Goal: Task Accomplishment & Management: Manage account settings

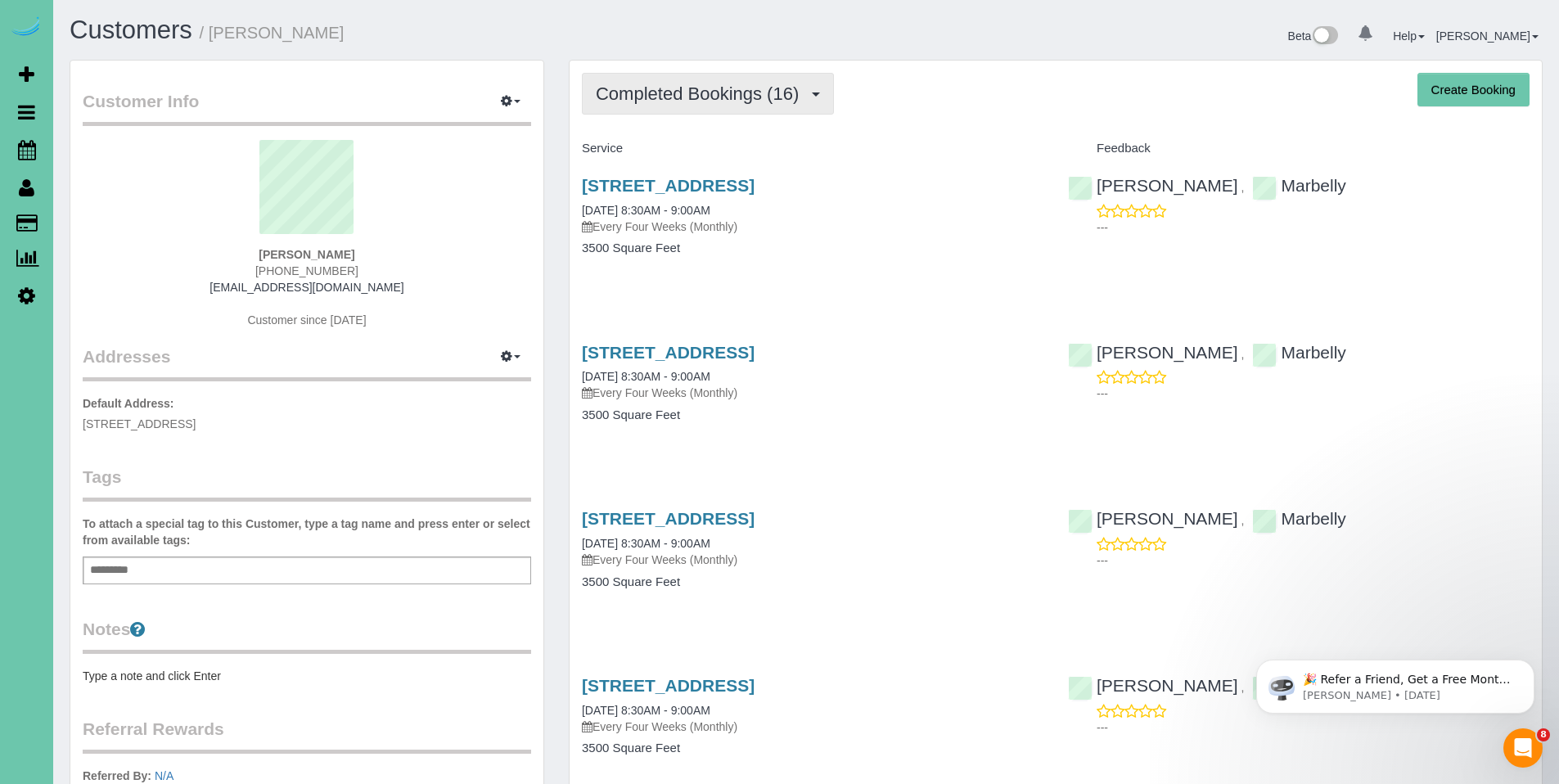
click at [693, 101] on span "Completed Bookings (16)" at bounding box center [701, 93] width 211 height 20
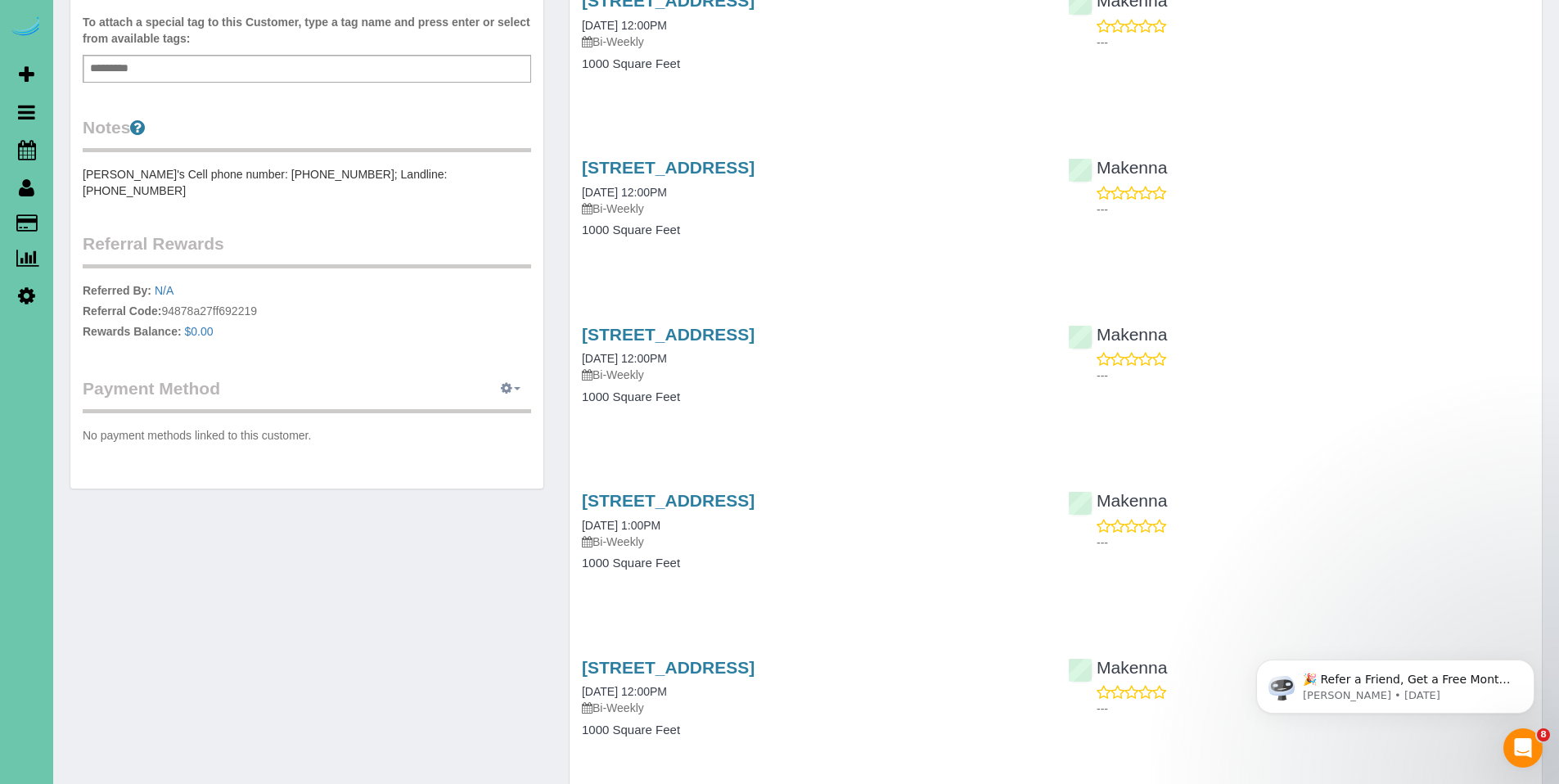
click at [504, 383] on icon "button" at bounding box center [507, 388] width 11 height 10
click at [435, 430] on link "Add Credit/Debit Card" at bounding box center [453, 440] width 153 height 21
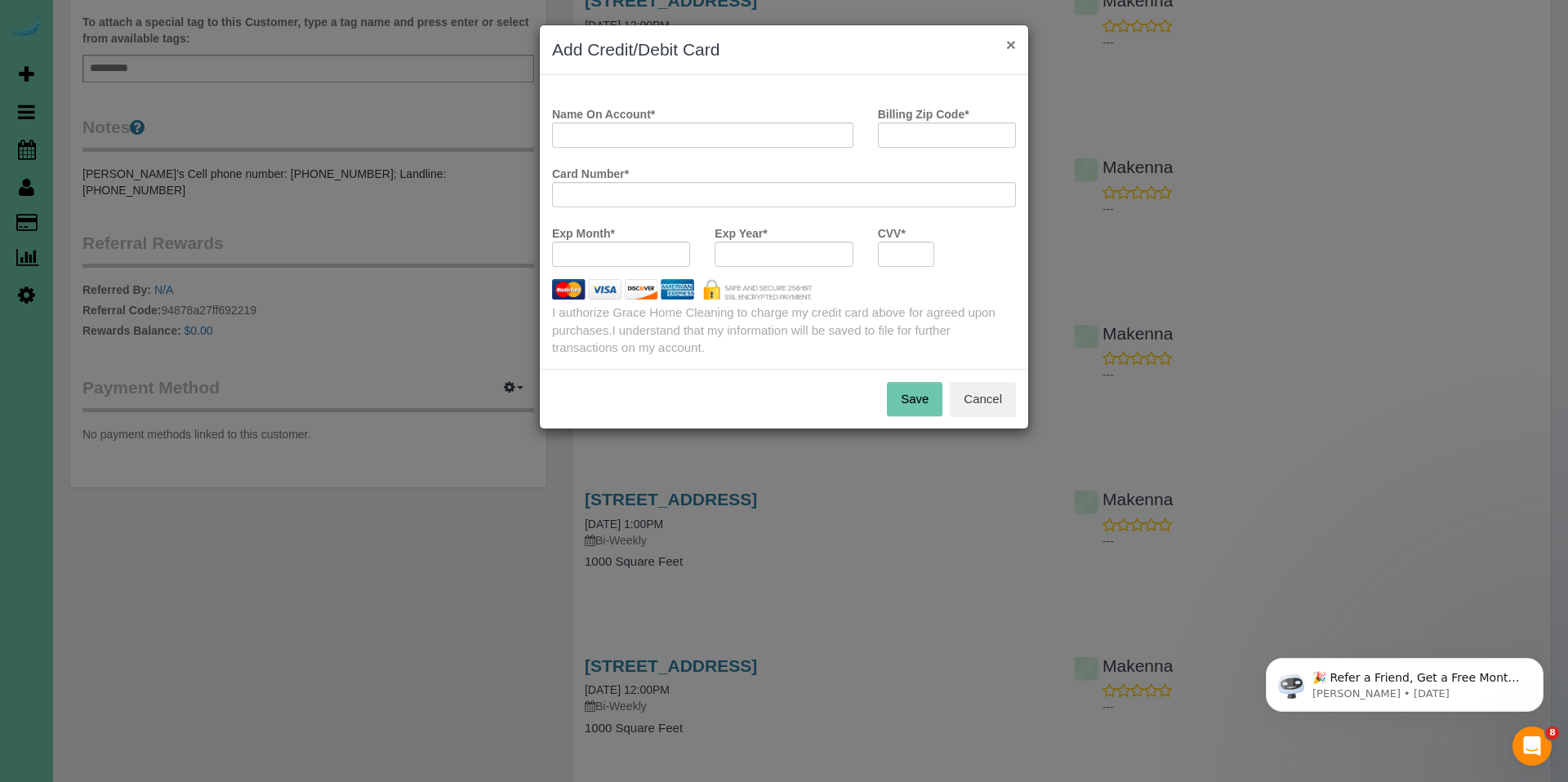
click at [1013, 44] on button "×" at bounding box center [1011, 44] width 10 height 17
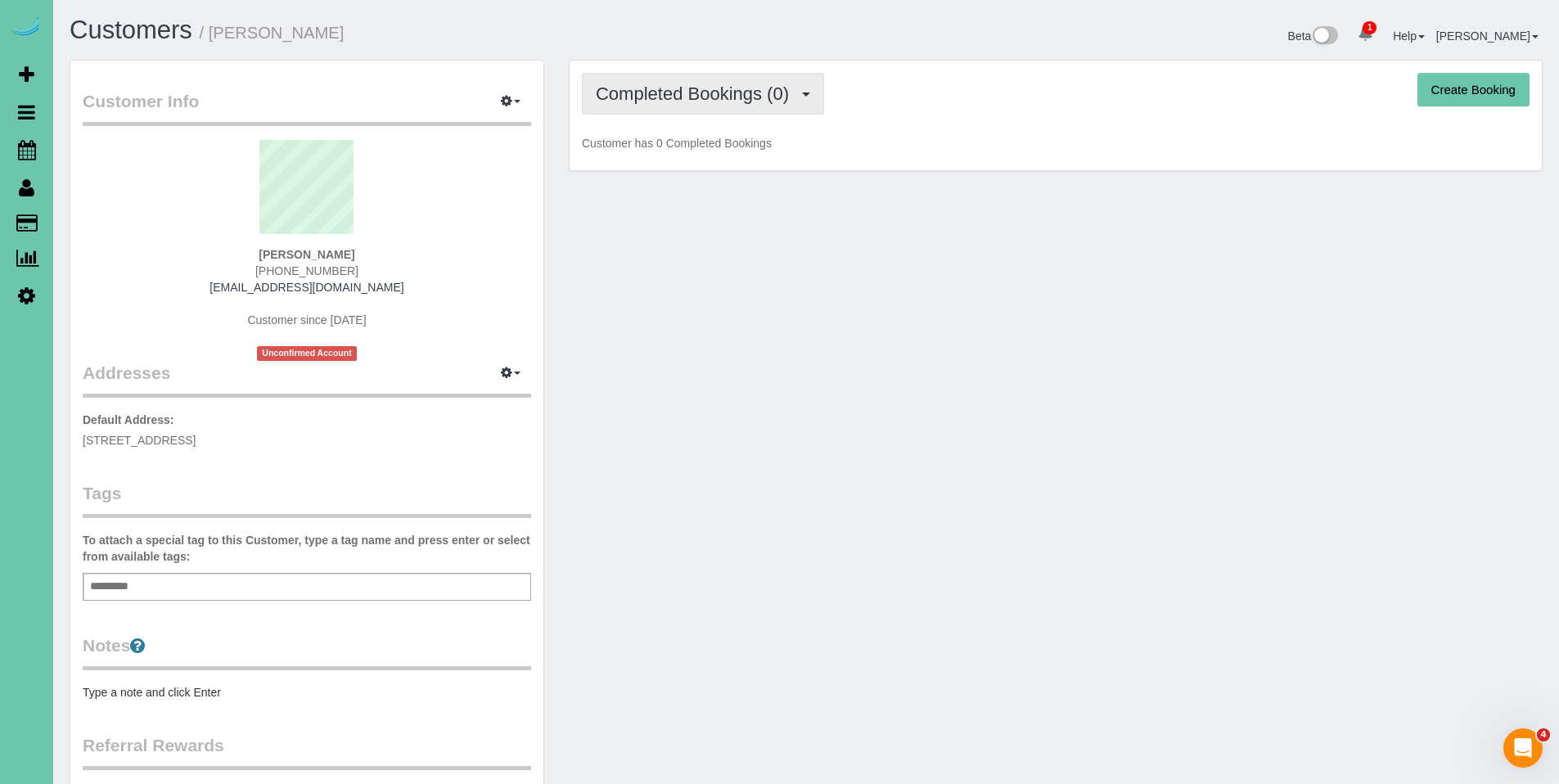
click at [685, 88] on span "Completed Bookings (0)" at bounding box center [696, 93] width 201 height 20
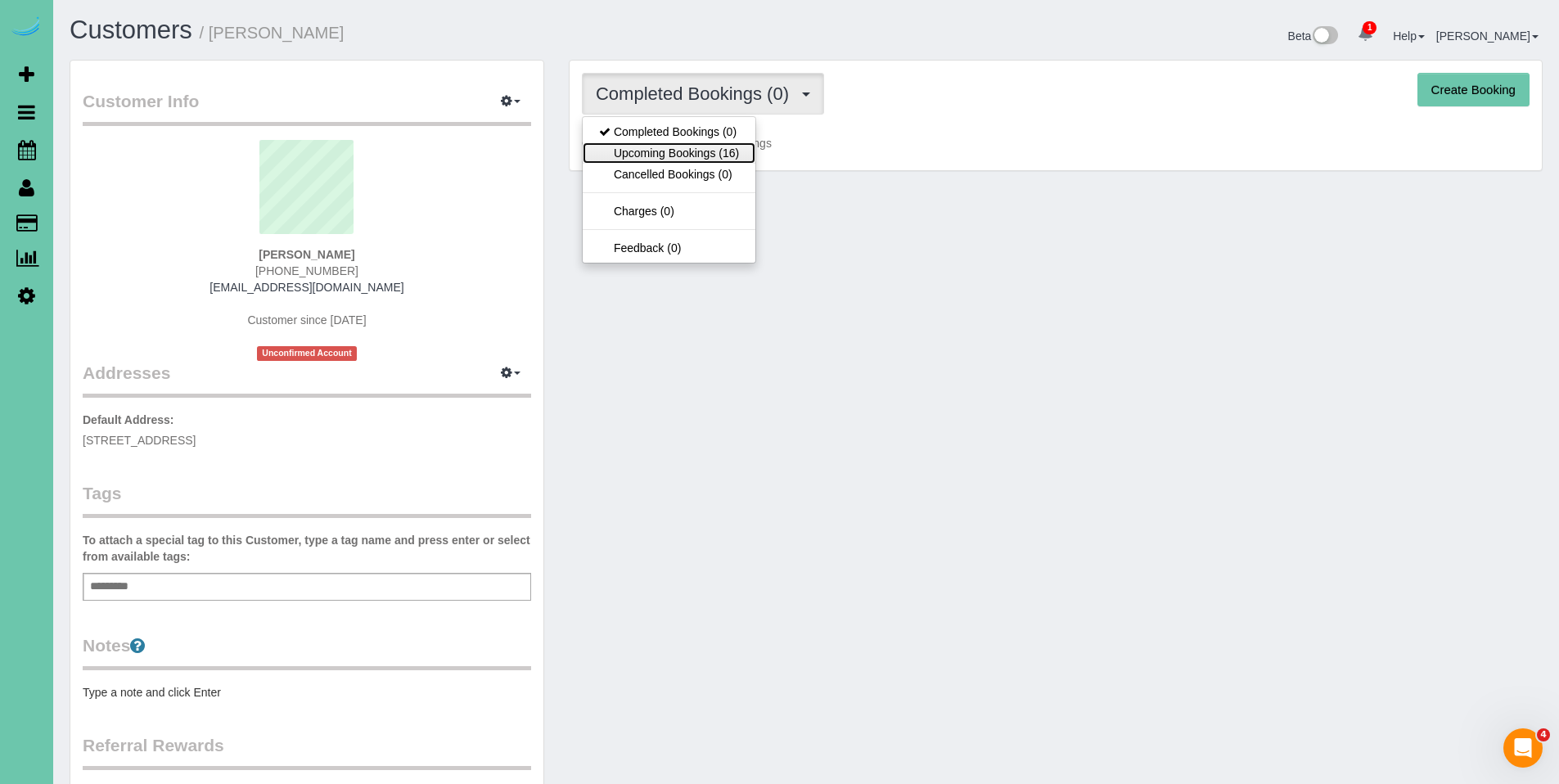
click at [669, 159] on link "Upcoming Bookings (16)" at bounding box center [669, 153] width 173 height 21
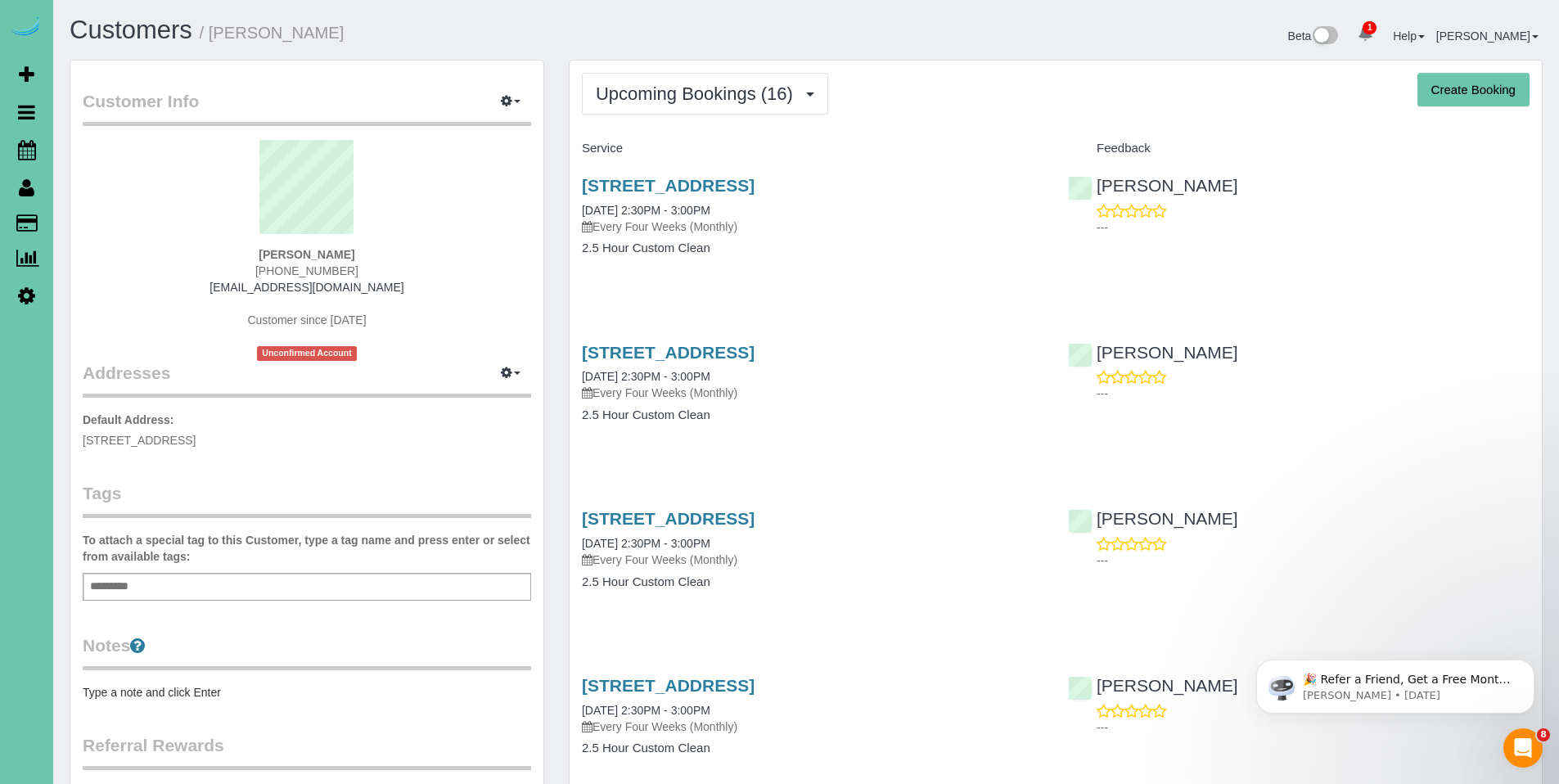
drag, startPoint x: 364, startPoint y: 255, endPoint x: 243, endPoint y: 250, distance: 121.1
click at [215, 251] on div "Dee Leonard (708) 445-1865 dleo757@sbcglobal.net Customer since 2025 Unconfirme…" at bounding box center [307, 250] width 448 height 221
copy strong "Dee Leonard"
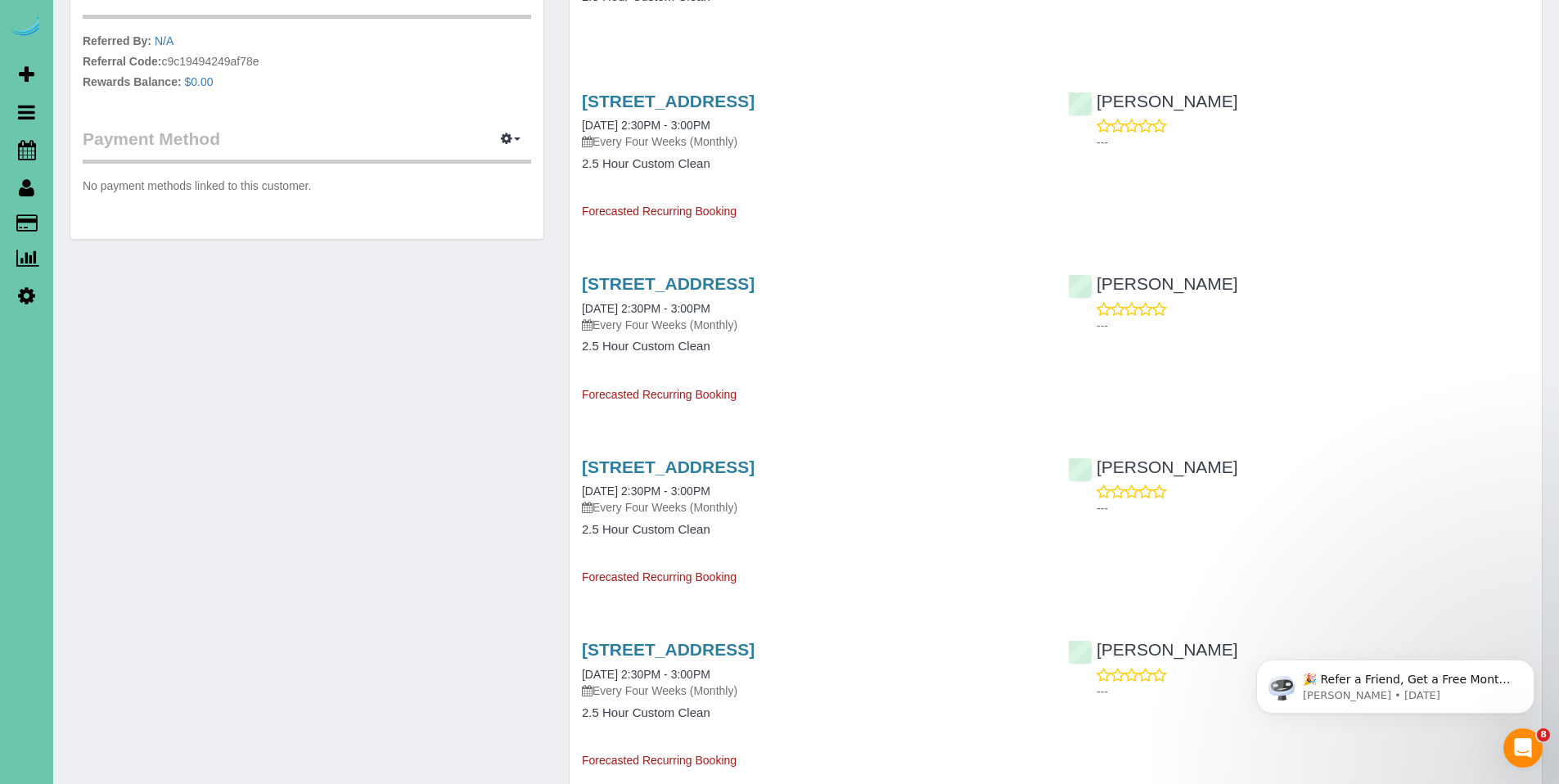
scroll to position [768, 0]
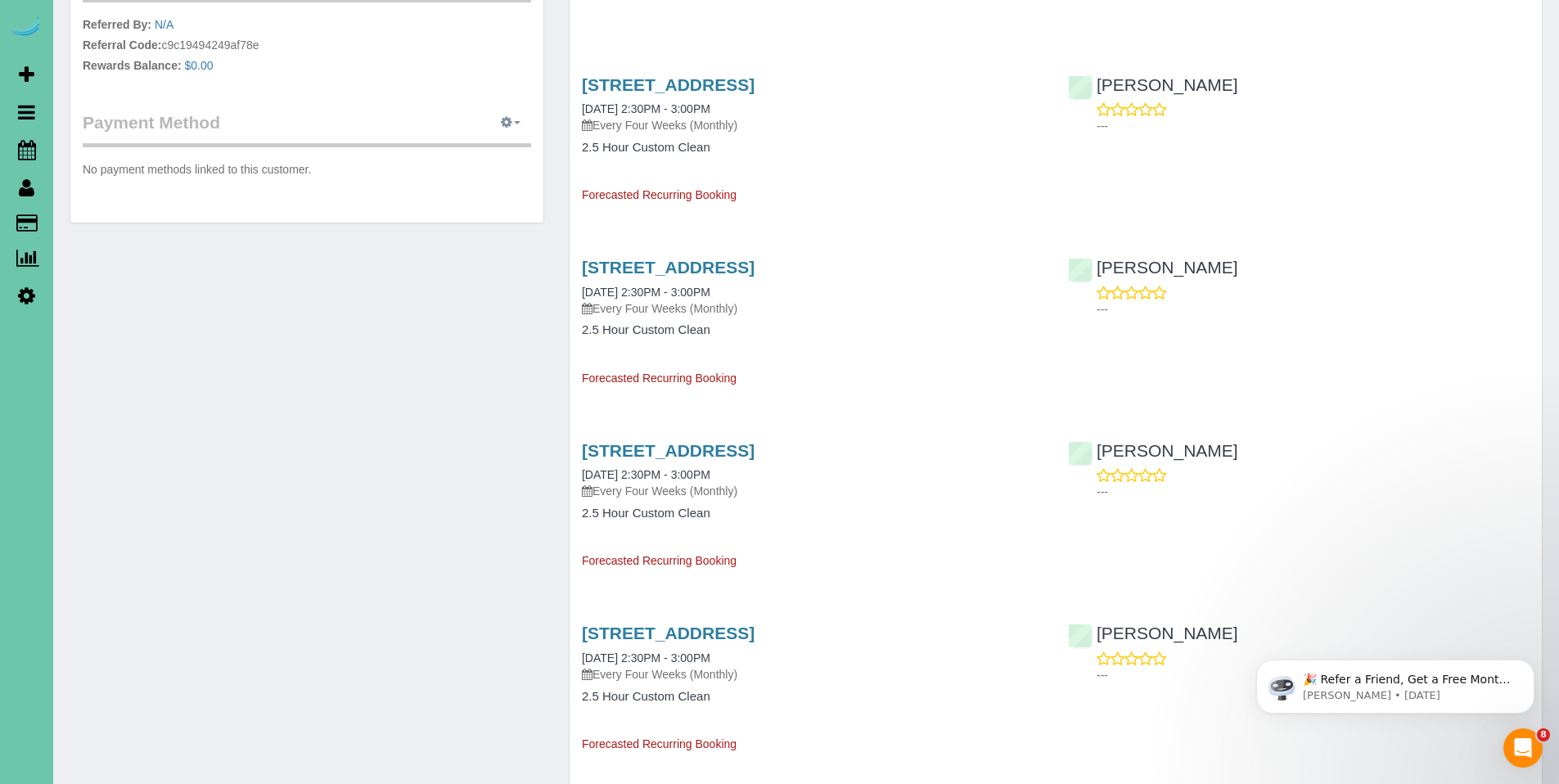
click at [510, 125] on icon "button" at bounding box center [507, 122] width 11 height 10
click at [469, 171] on link "Add Credit/Debit Card" at bounding box center [453, 174] width 153 height 21
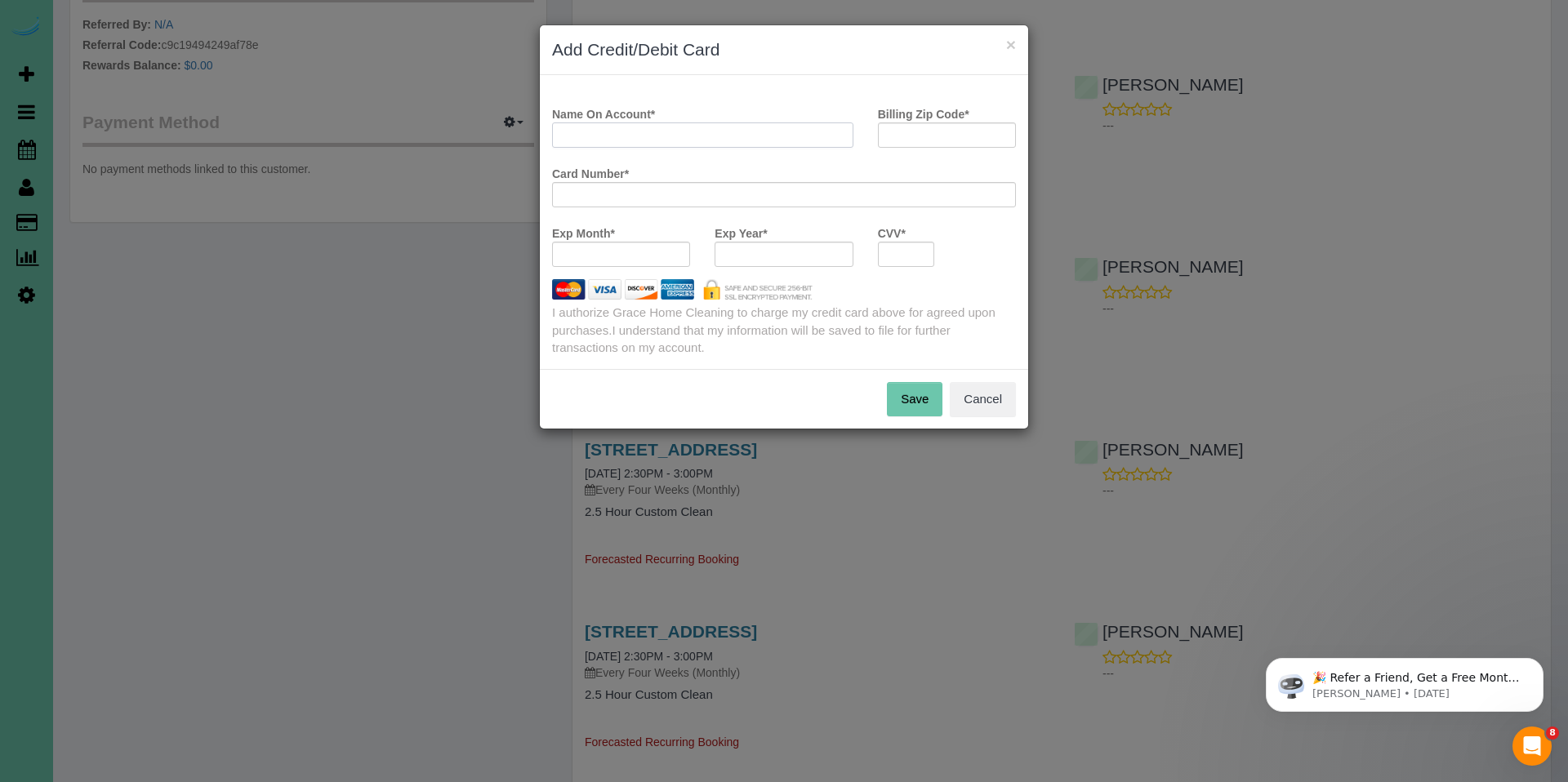
click at [639, 140] on input "Name On Account *" at bounding box center [702, 135] width 301 height 25
paste input "Dee Leonard"
click at [581, 136] on input "Dee Leonard" at bounding box center [702, 135] width 301 height 25
type input "DeeanneLeonard"
click at [965, 136] on input "Billing Zip Code *" at bounding box center [947, 135] width 138 height 25
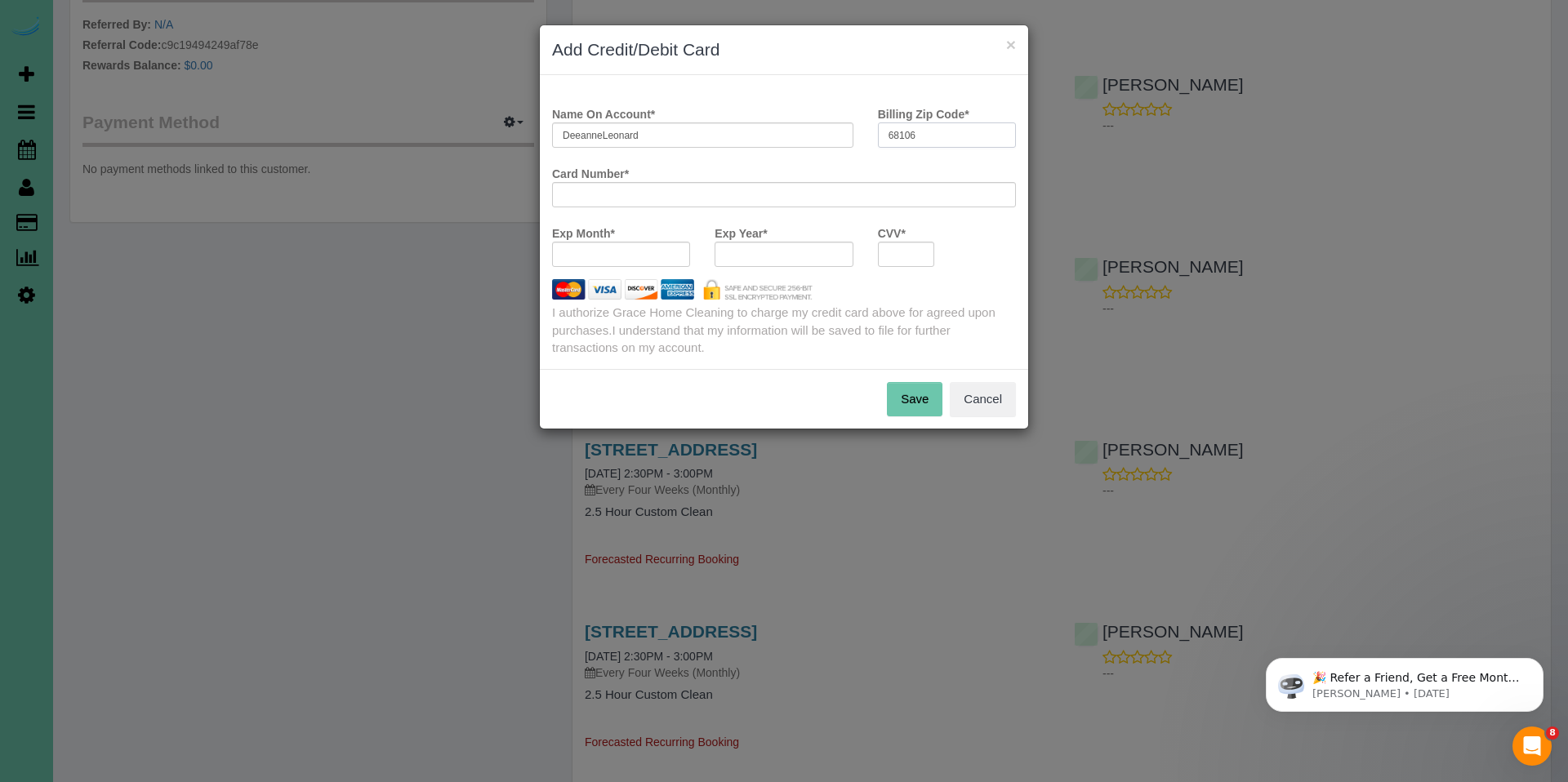
type input "68106"
click at [925, 245] on div at bounding box center [906, 254] width 57 height 25
click at [924, 247] on div at bounding box center [906, 254] width 57 height 25
click at [908, 401] on button "Save" at bounding box center [915, 399] width 56 height 34
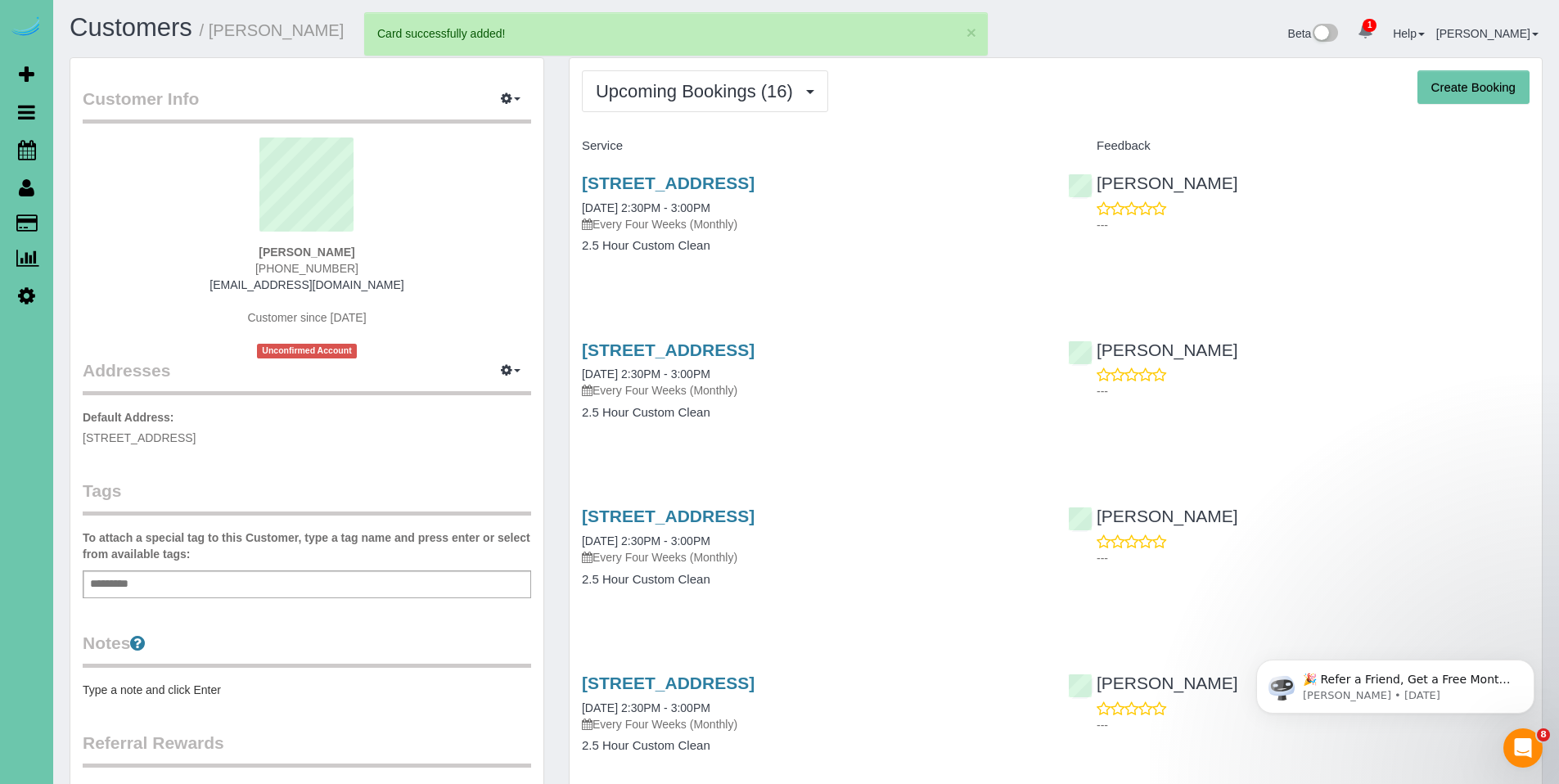
scroll to position [0, 0]
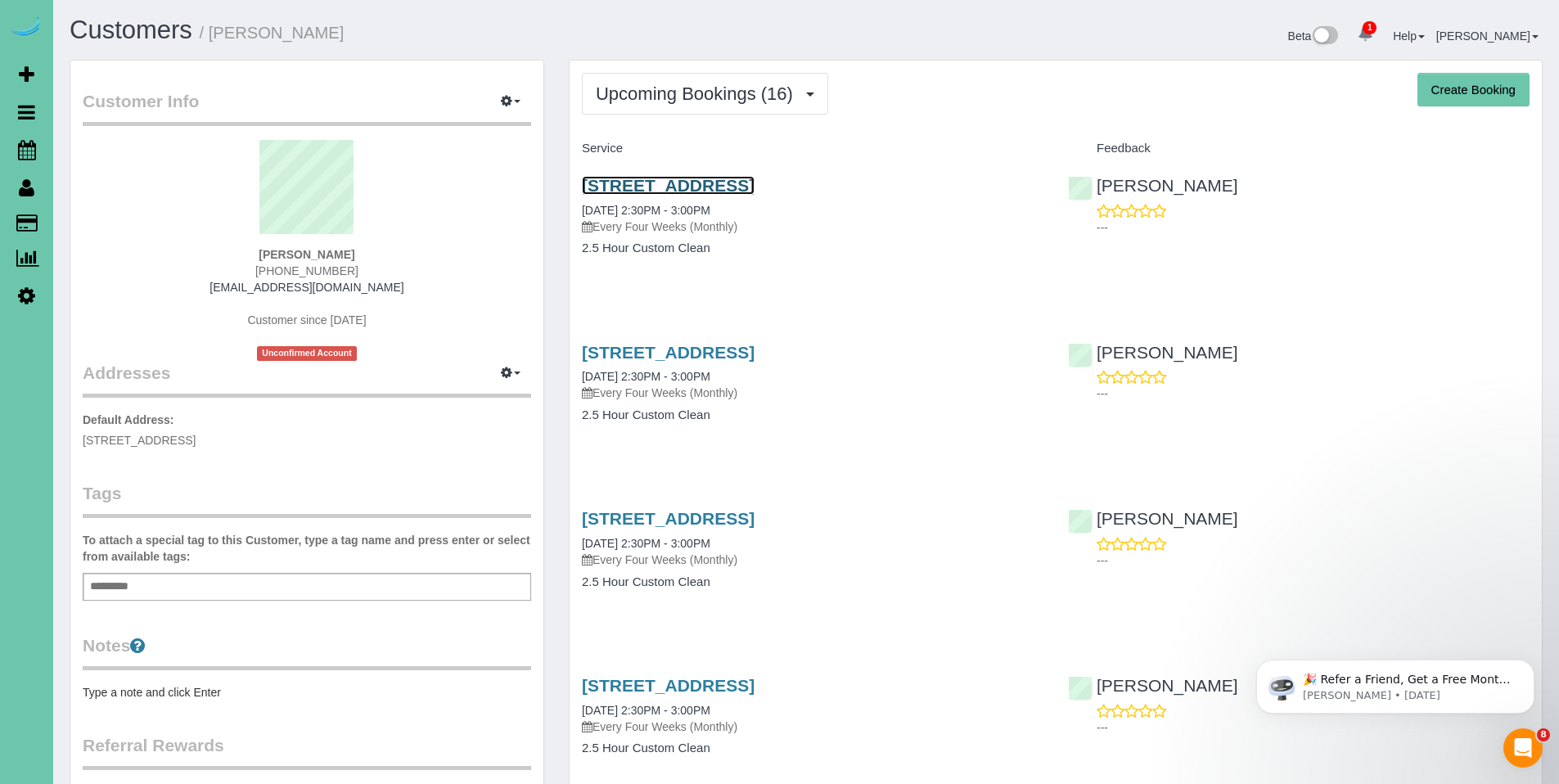
click at [664, 189] on link "801 S 52nd St #211, Omaha, NE 68106" at bounding box center [668, 185] width 173 height 19
click at [685, 183] on link "801 S 52nd St #211, Omaha, NE 68106" at bounding box center [668, 185] width 173 height 19
click at [665, 187] on link "801 S 52nd St #211, Omaha, NE 68106" at bounding box center [668, 185] width 173 height 19
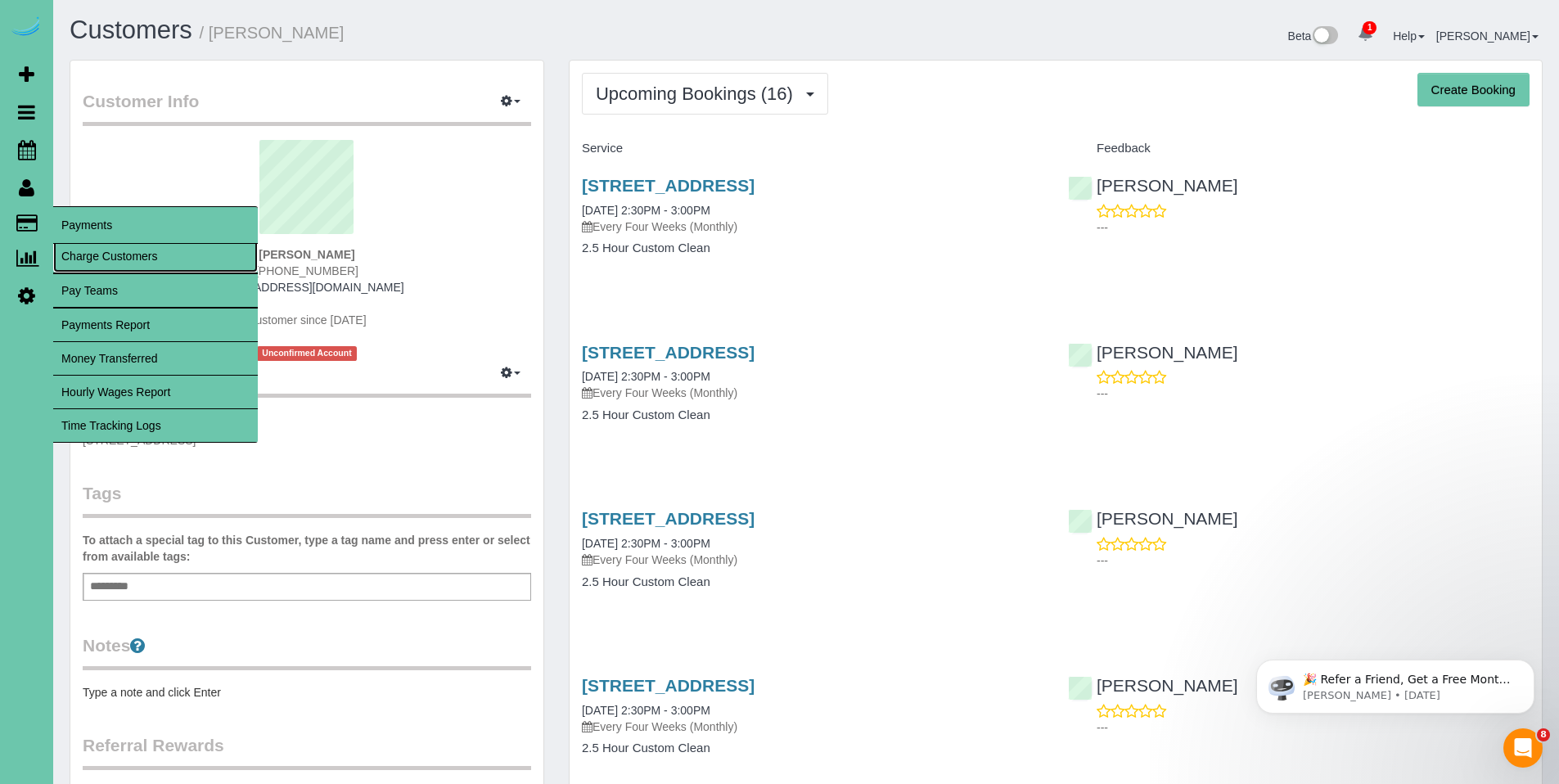
click at [116, 255] on link "Charge Customers" at bounding box center [155, 256] width 205 height 33
select select
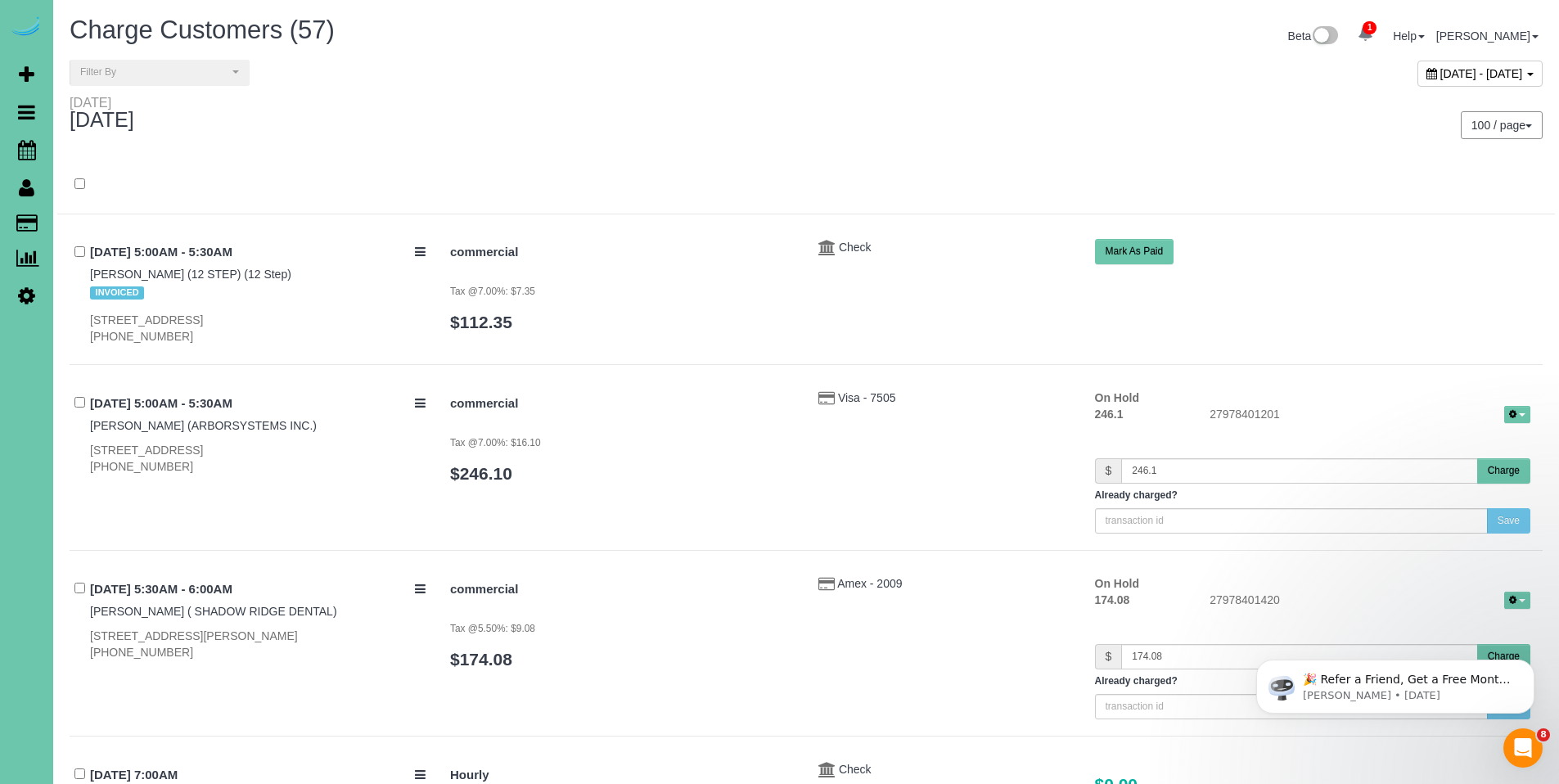
click at [822, 143] on div "100 / page 10 / page 20 / page 30 / page 40 / page 50 / page 100 / page" at bounding box center [1180, 125] width 749 height 61
click at [1426, 77] on icon at bounding box center [1431, 74] width 11 height 11
type input "**********"
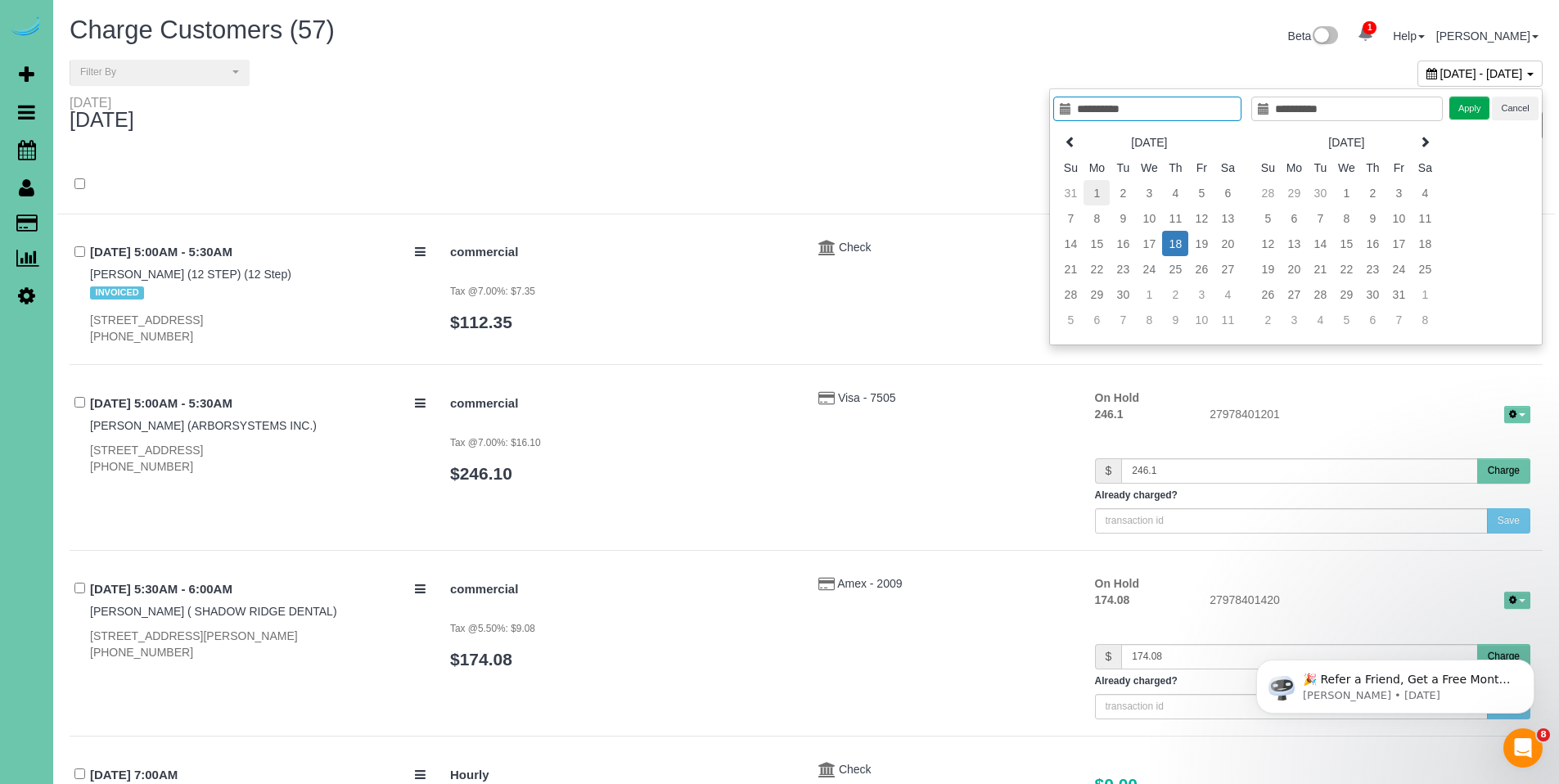
type input "**********"
click at [1094, 191] on td "1" at bounding box center [1097, 192] width 26 height 25
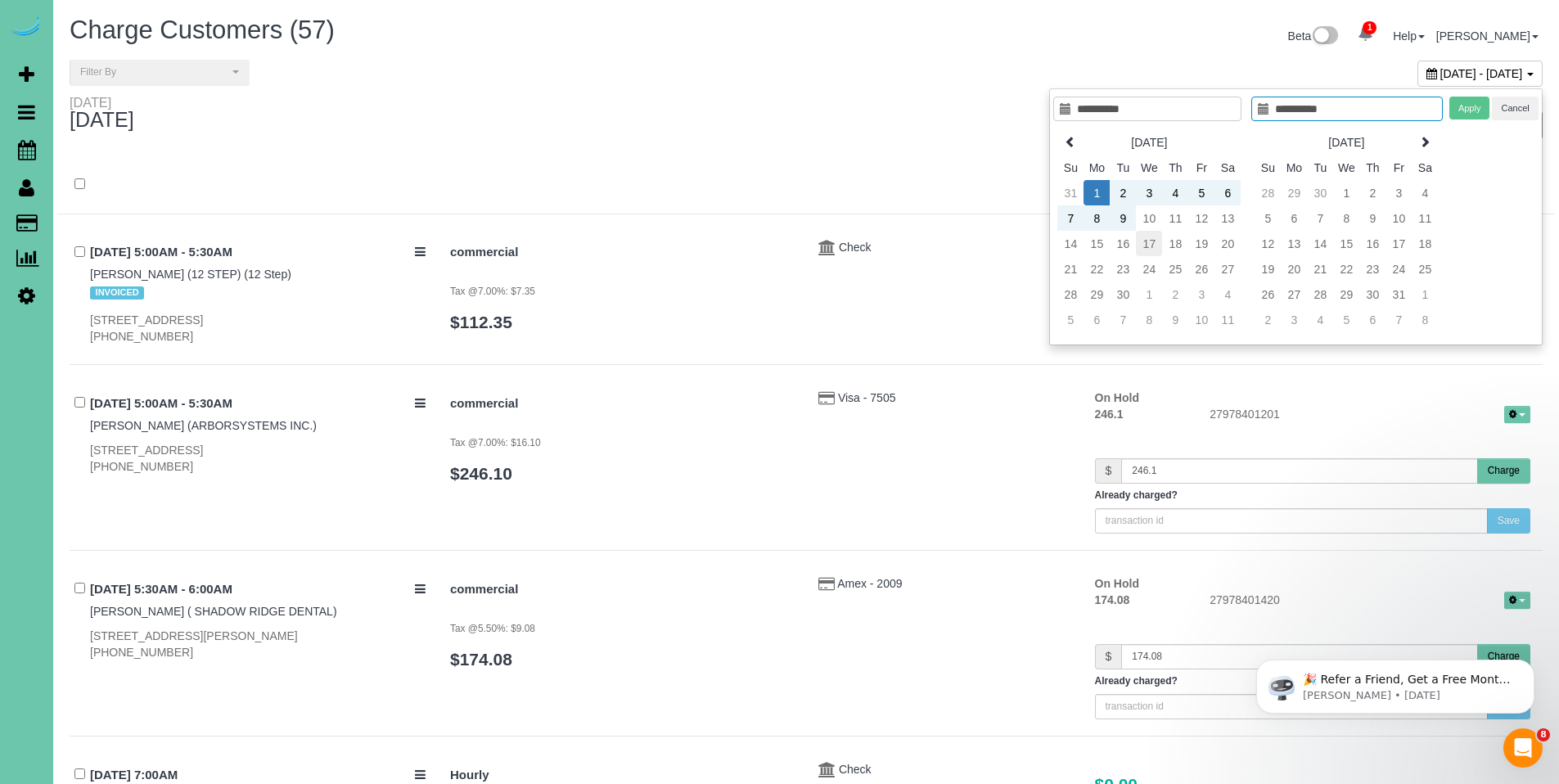
type input "**********"
click at [1149, 236] on td "17" at bounding box center [1149, 243] width 26 height 25
type input "**********"
click at [1467, 105] on button "Apply" at bounding box center [1470, 108] width 41 height 24
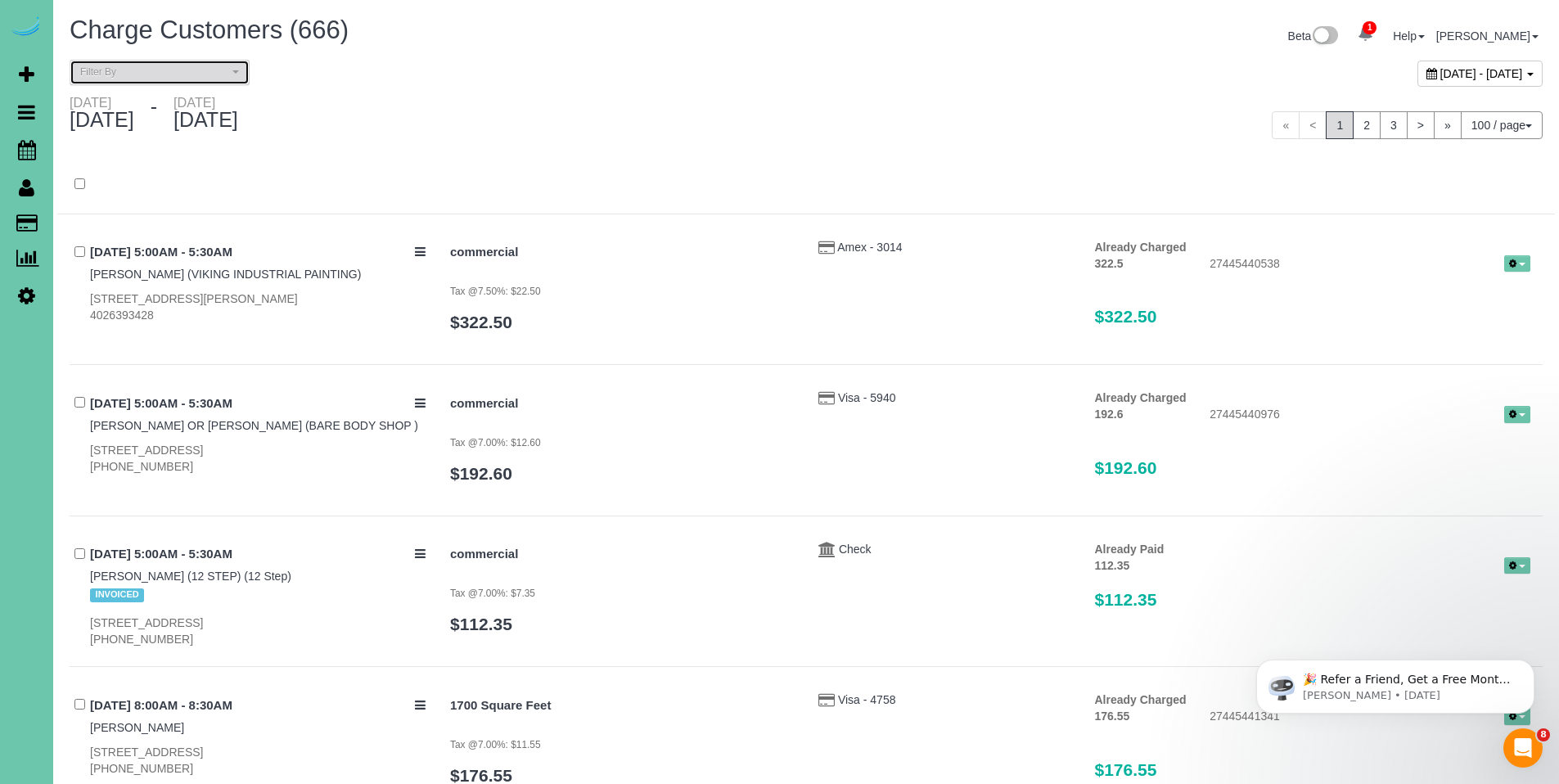
click at [175, 68] on span "Filter By" at bounding box center [154, 72] width 148 height 14
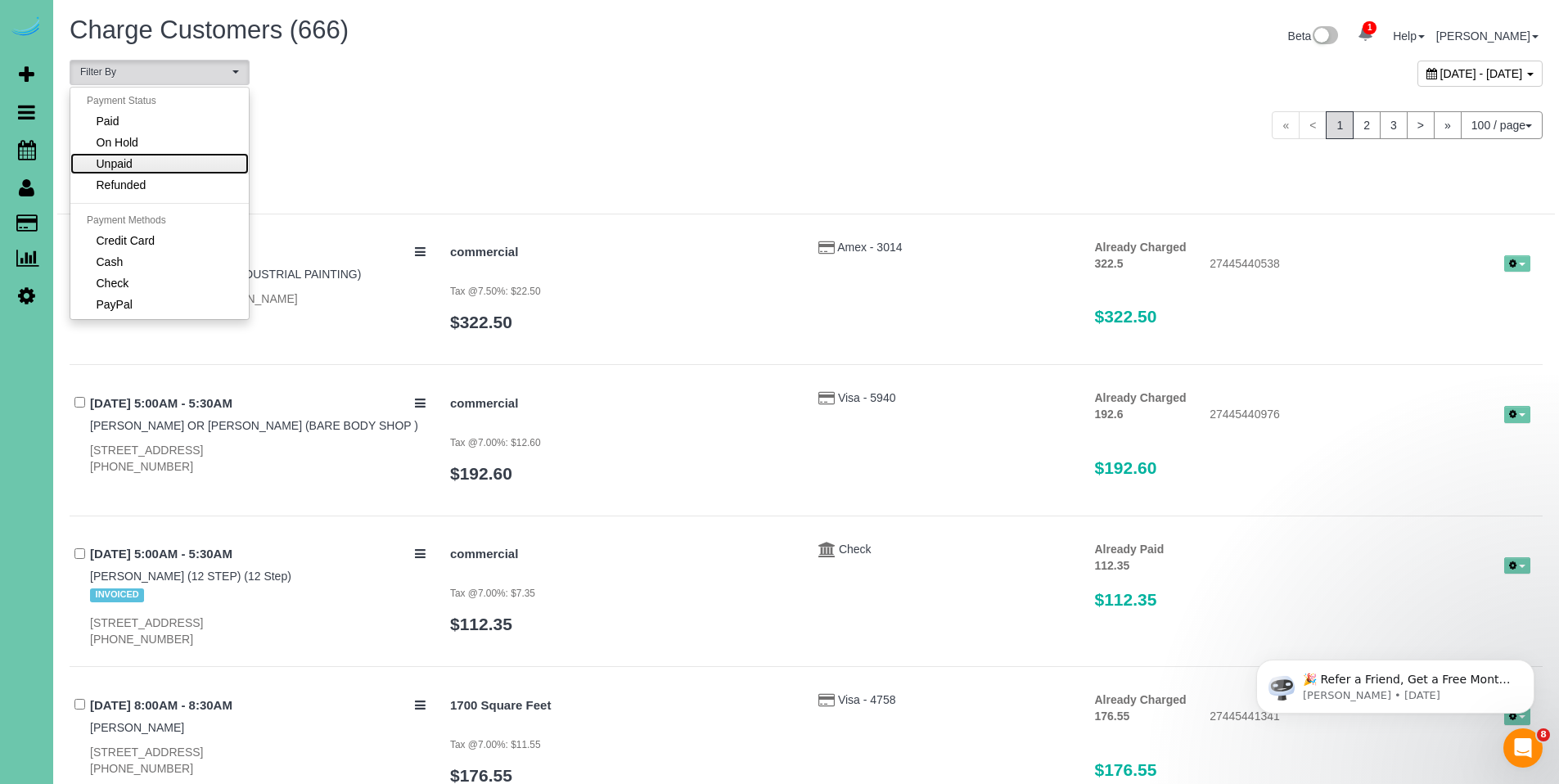
click at [164, 157] on link "Unpaid" at bounding box center [160, 164] width 178 height 21
select select "******"
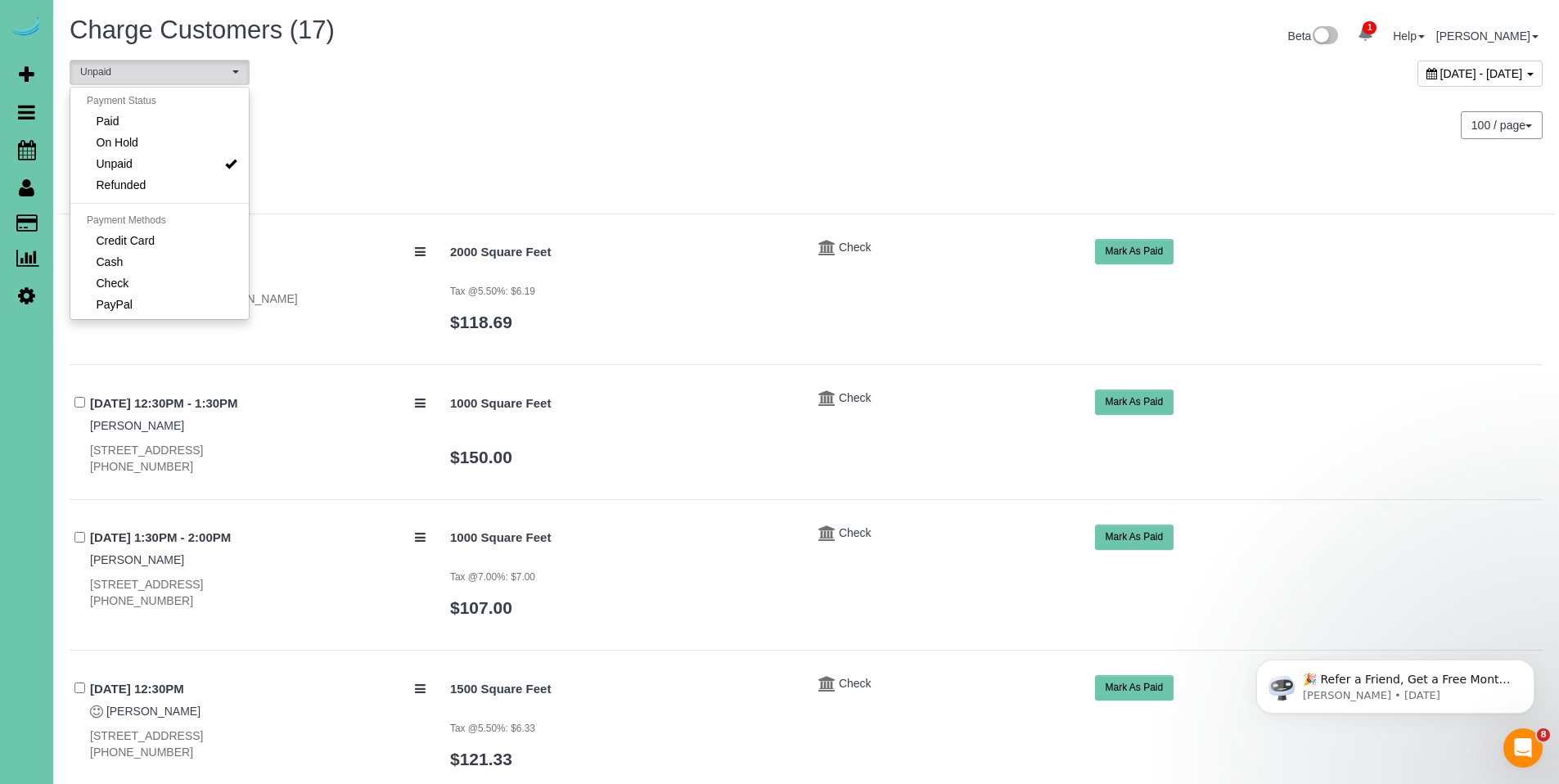
click at [918, 164] on div at bounding box center [806, 185] width 1498 height 59
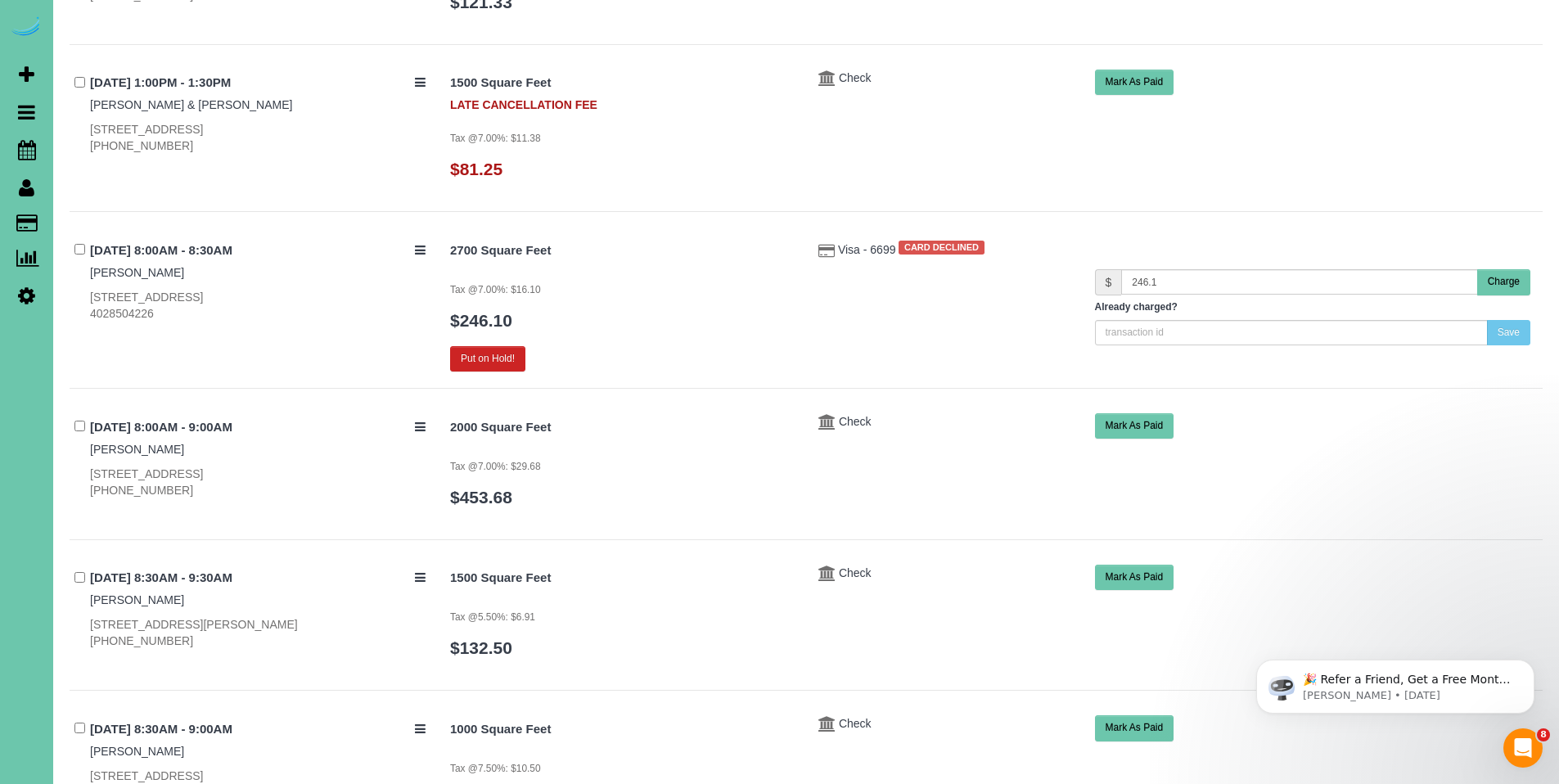
scroll to position [756, 0]
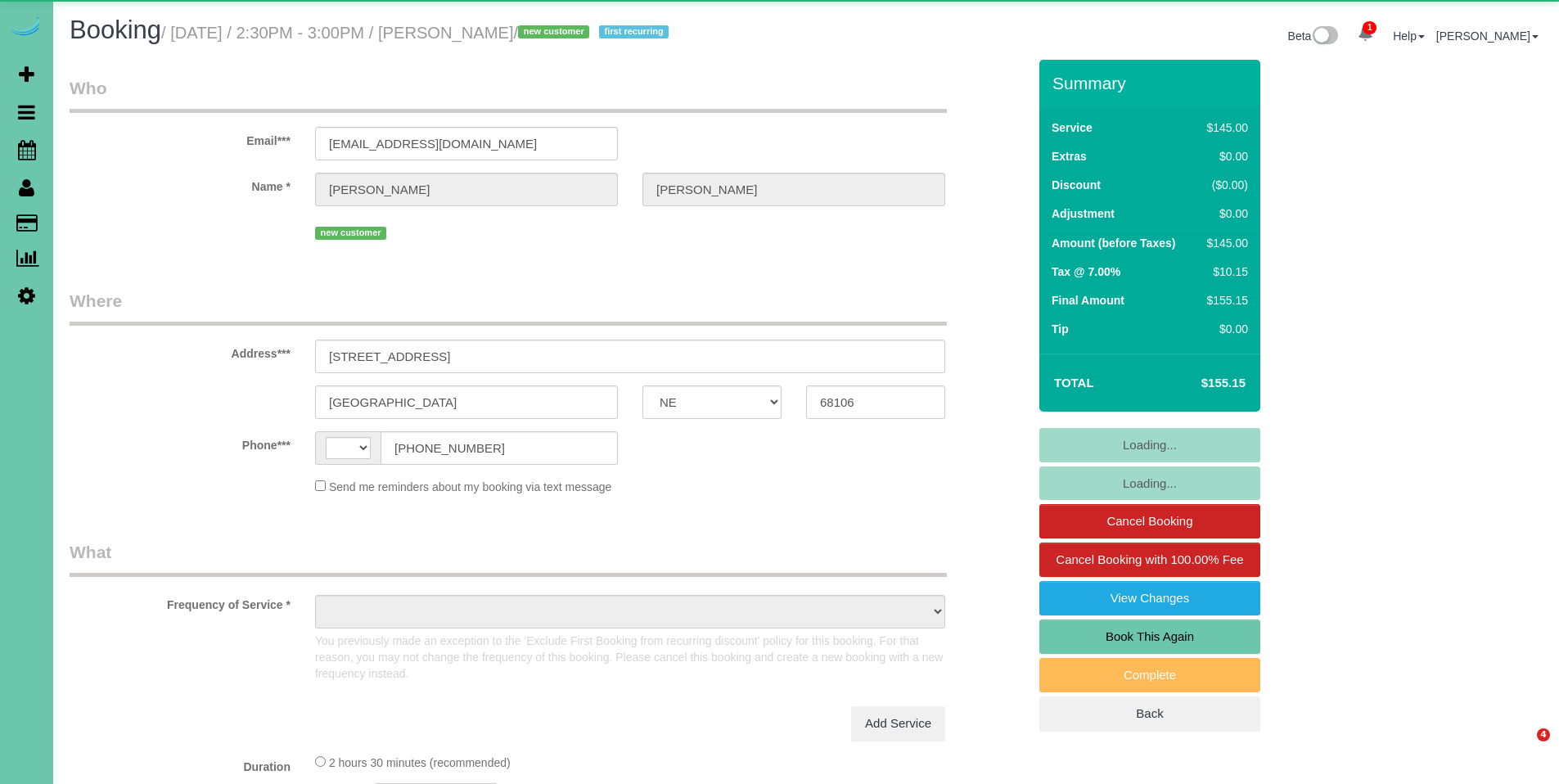
select select "NE"
select select "string:[GEOGRAPHIC_DATA]"
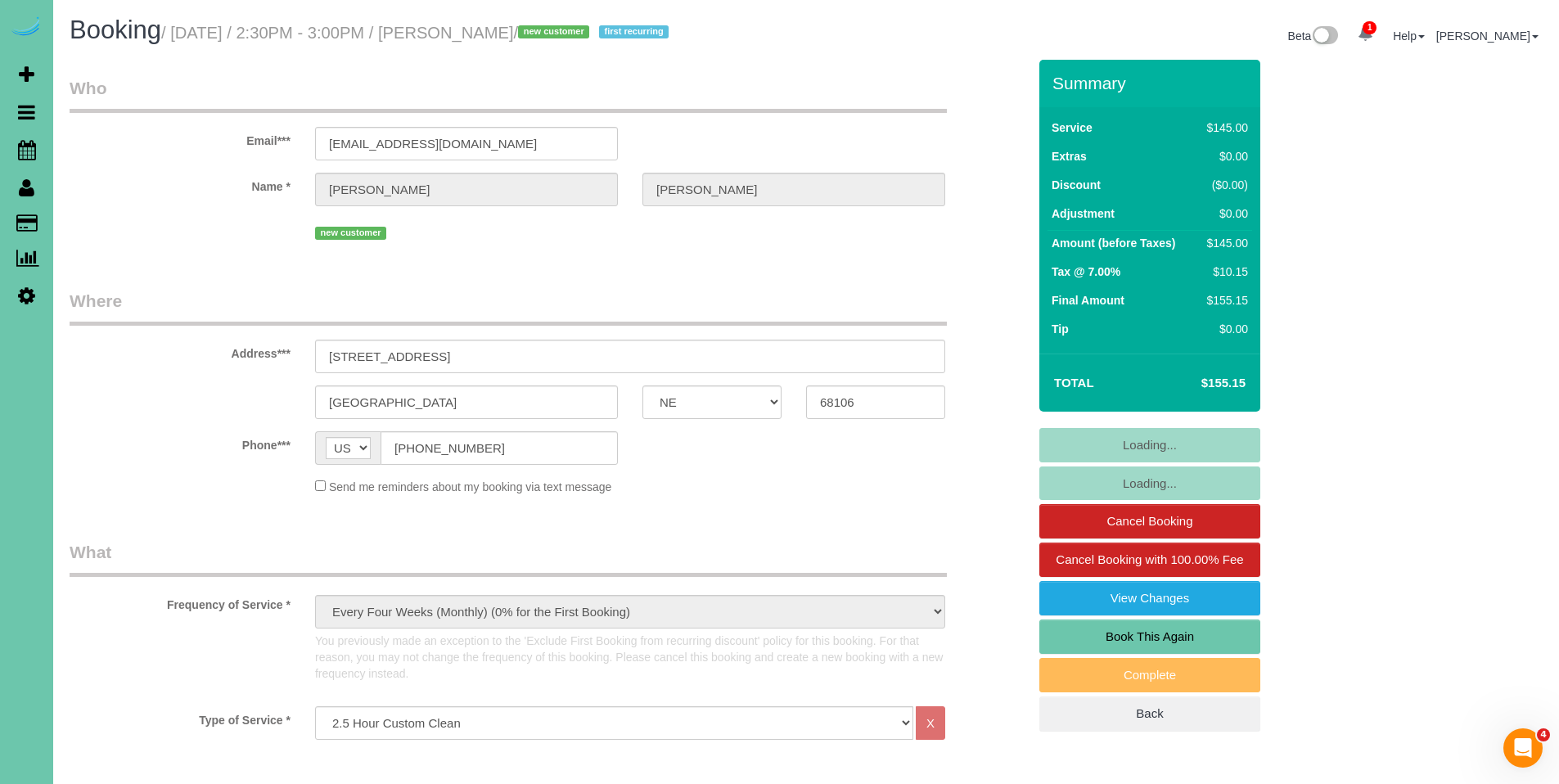
select select "object:905"
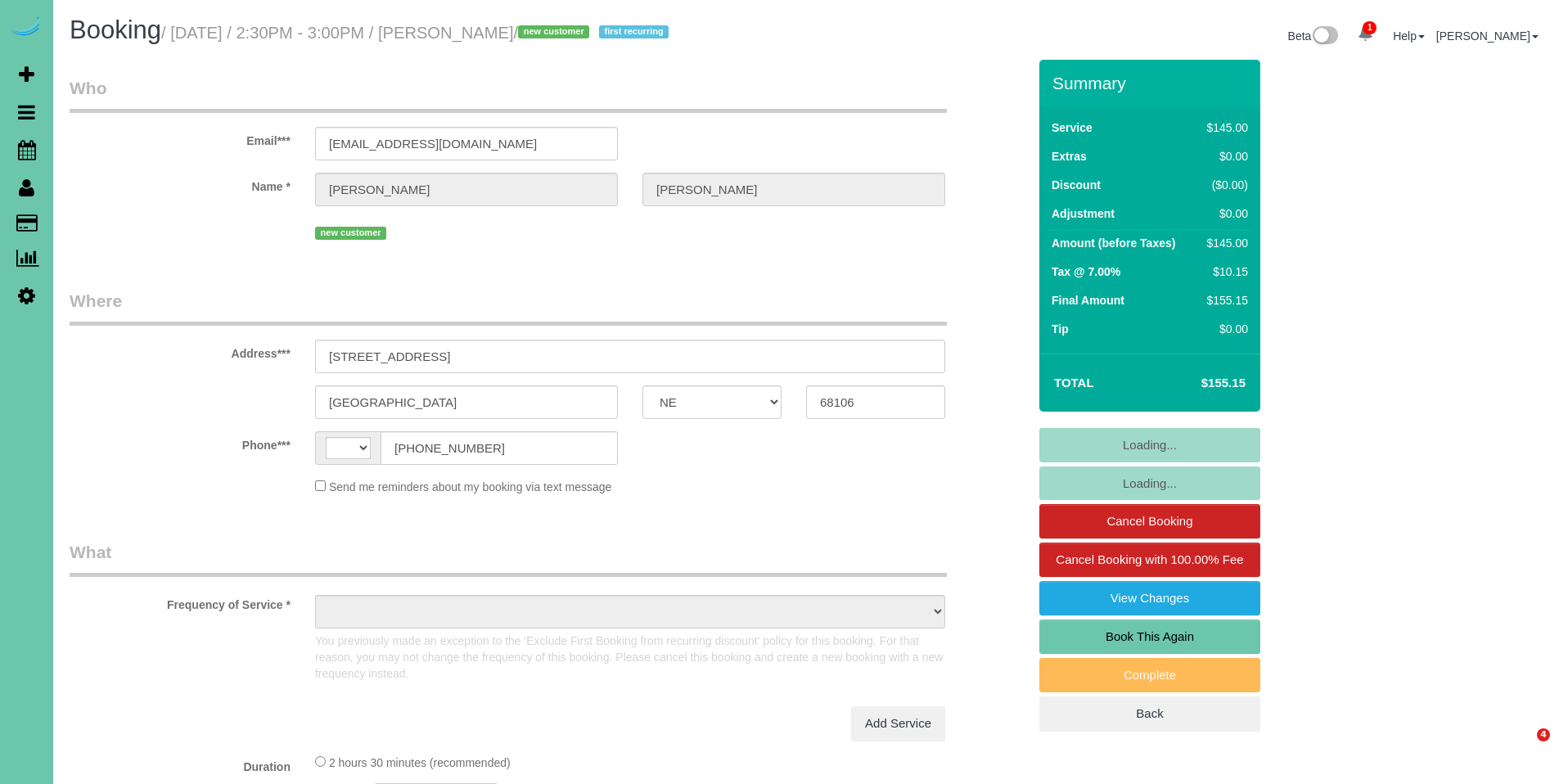
select select "NE"
select select "string:[GEOGRAPHIC_DATA]"
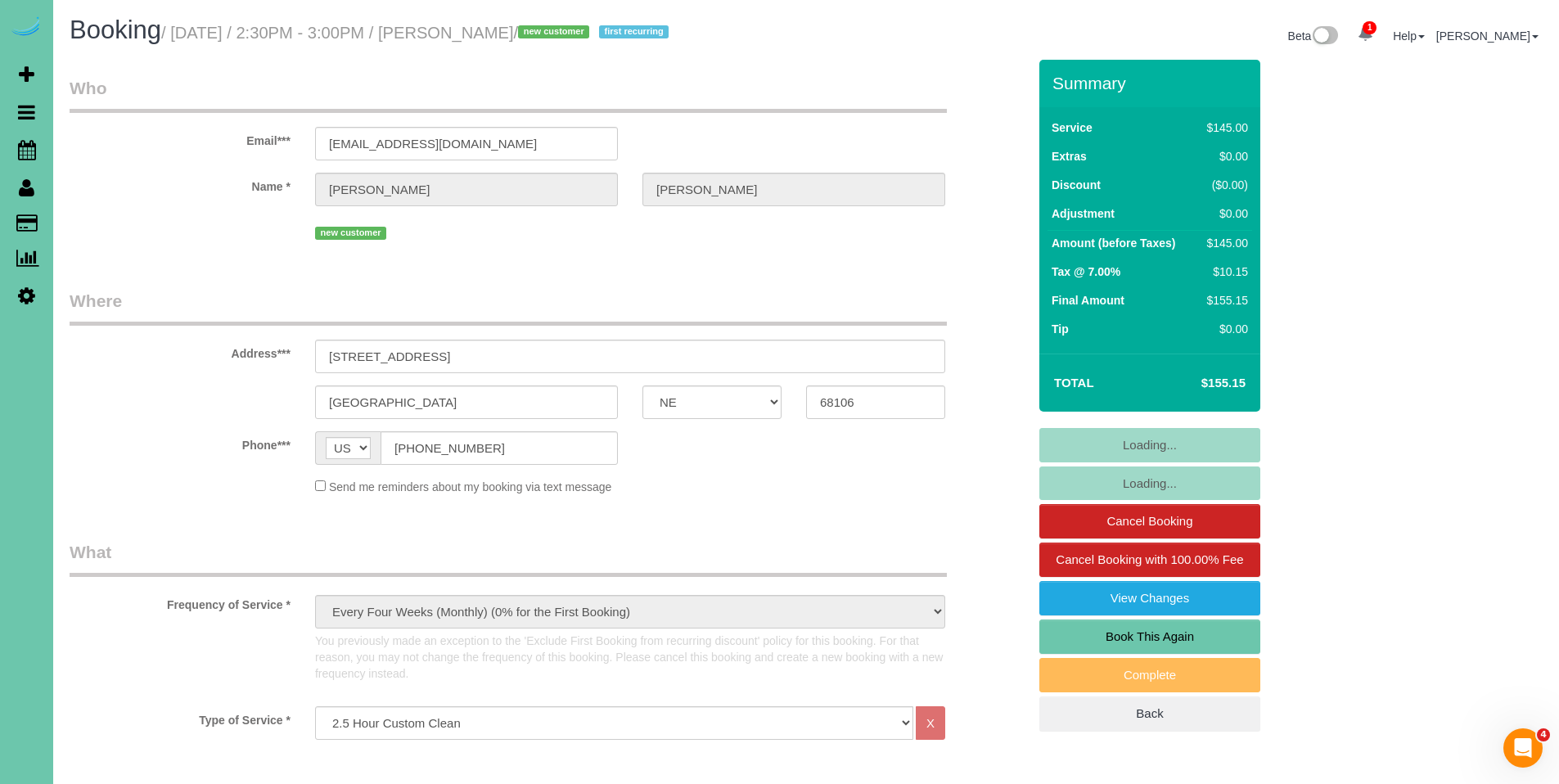
select select "object:719"
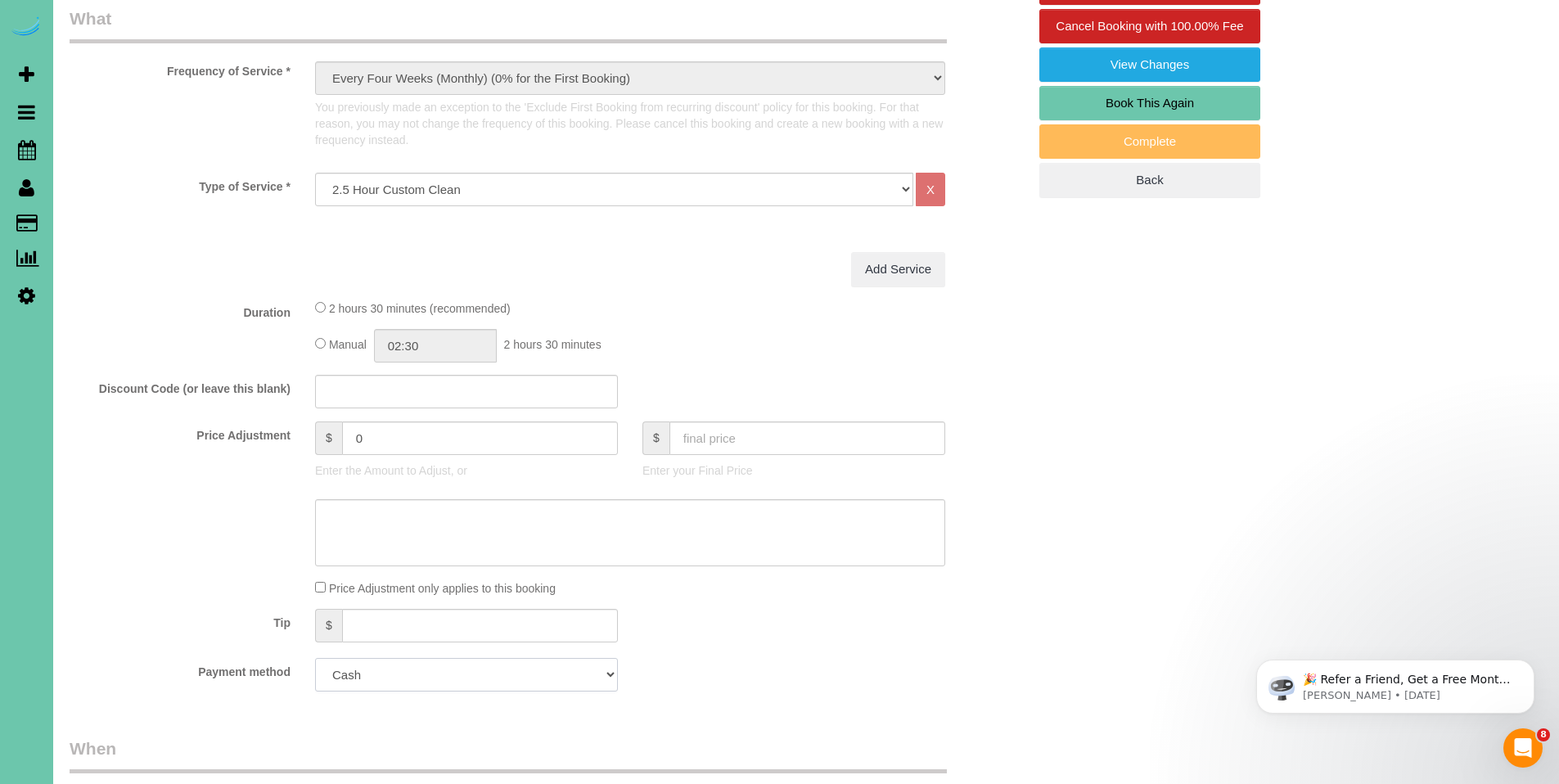
click at [469, 678] on select "Visa - 8122 - 12/2028 (Default) Add Credit Card ─────────────── Cash Check Payp…" at bounding box center [466, 674] width 303 height 34
select select "string:fspay-d991c7db-8832-42ce-99de-41a53a2f7f06"
click at [315, 658] on select "Visa - 8122 - 12/2028 (Default) Add Credit Card ─────────────── Cash Check Payp…" at bounding box center [466, 674] width 303 height 34
click at [1252, 402] on div "Who Email*** dleo757@sbcglobal.net Name * Dee Leonard new customer Where Addres…" at bounding box center [806, 726] width 1473 height 2399
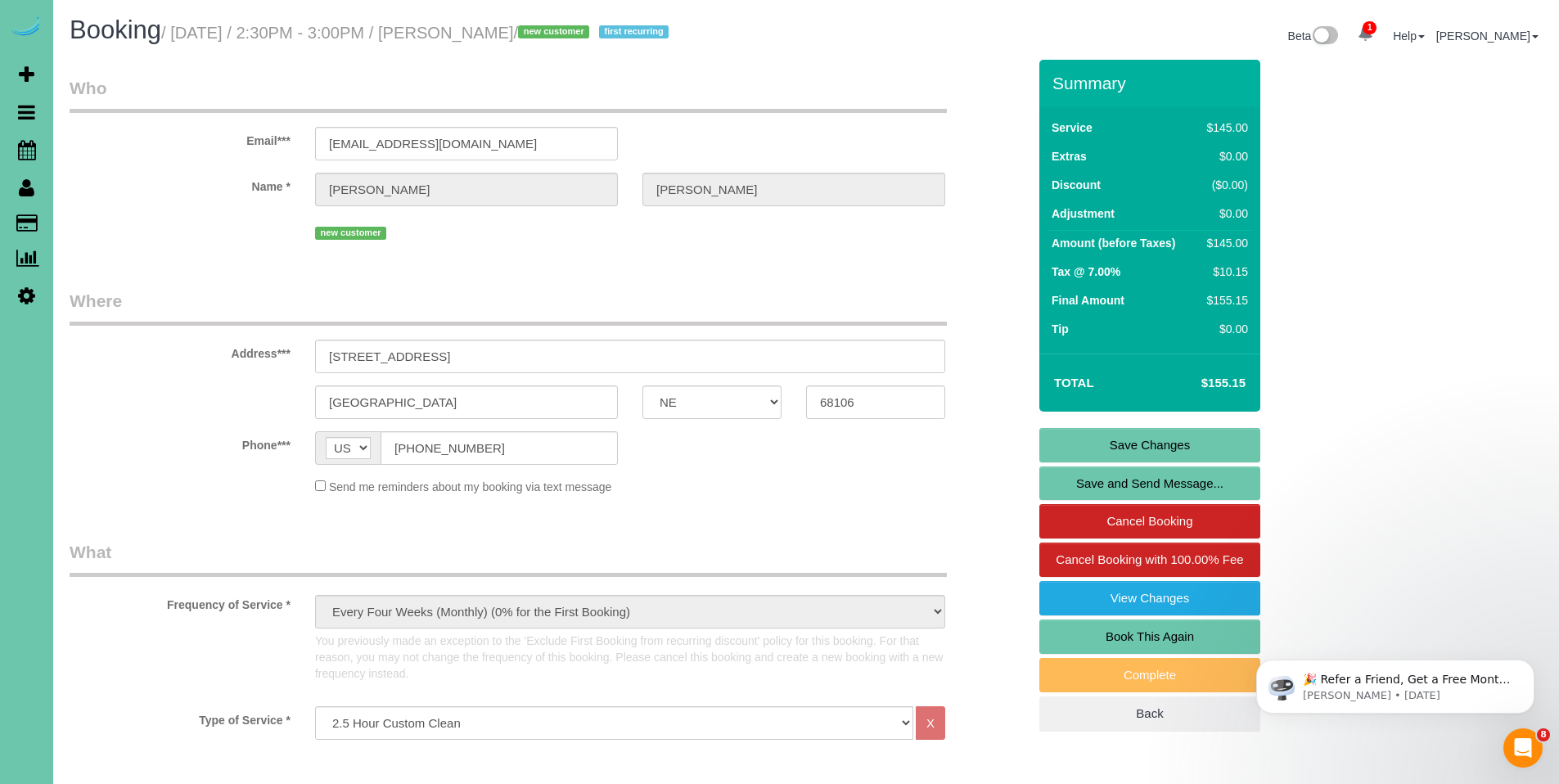
click at [1163, 445] on link "Save Changes" at bounding box center [1150, 445] width 221 height 34
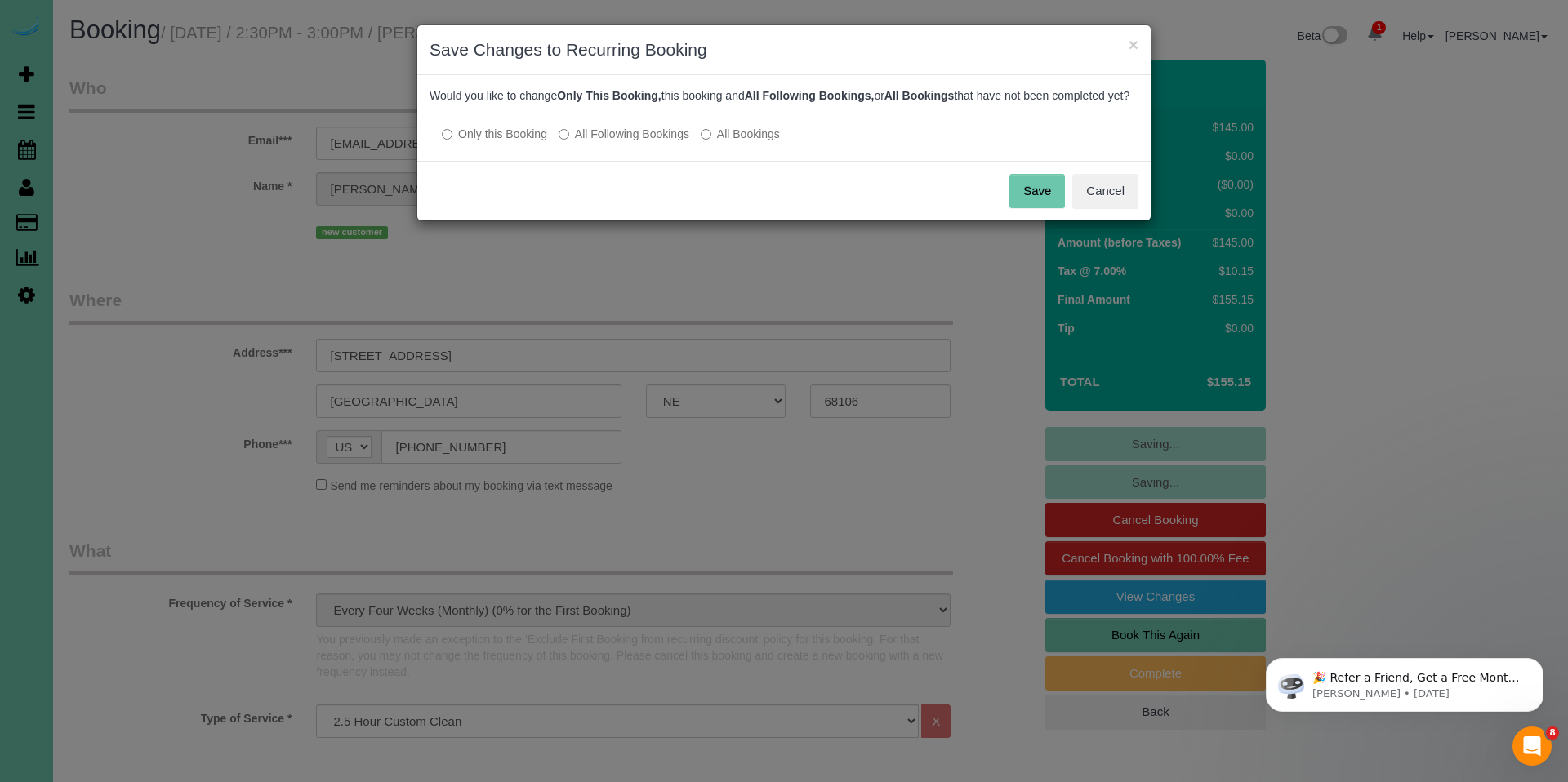
click at [1033, 208] on button "Save" at bounding box center [1037, 191] width 56 height 34
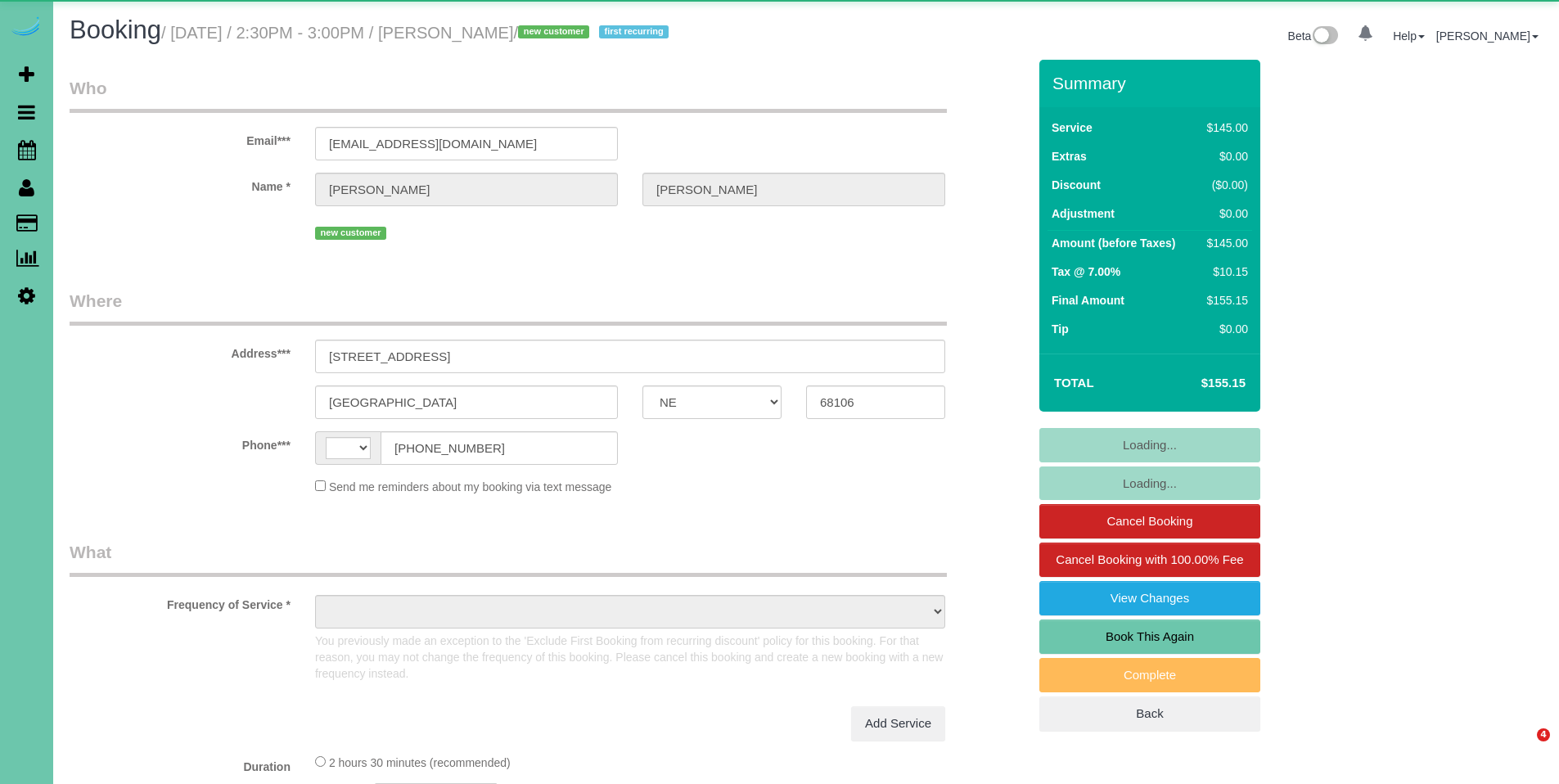
select select "NE"
select select "string:[GEOGRAPHIC_DATA]"
select select "object:646"
select select "string:fspay-d991c7db-8832-42ce-99de-41a53a2f7f06"
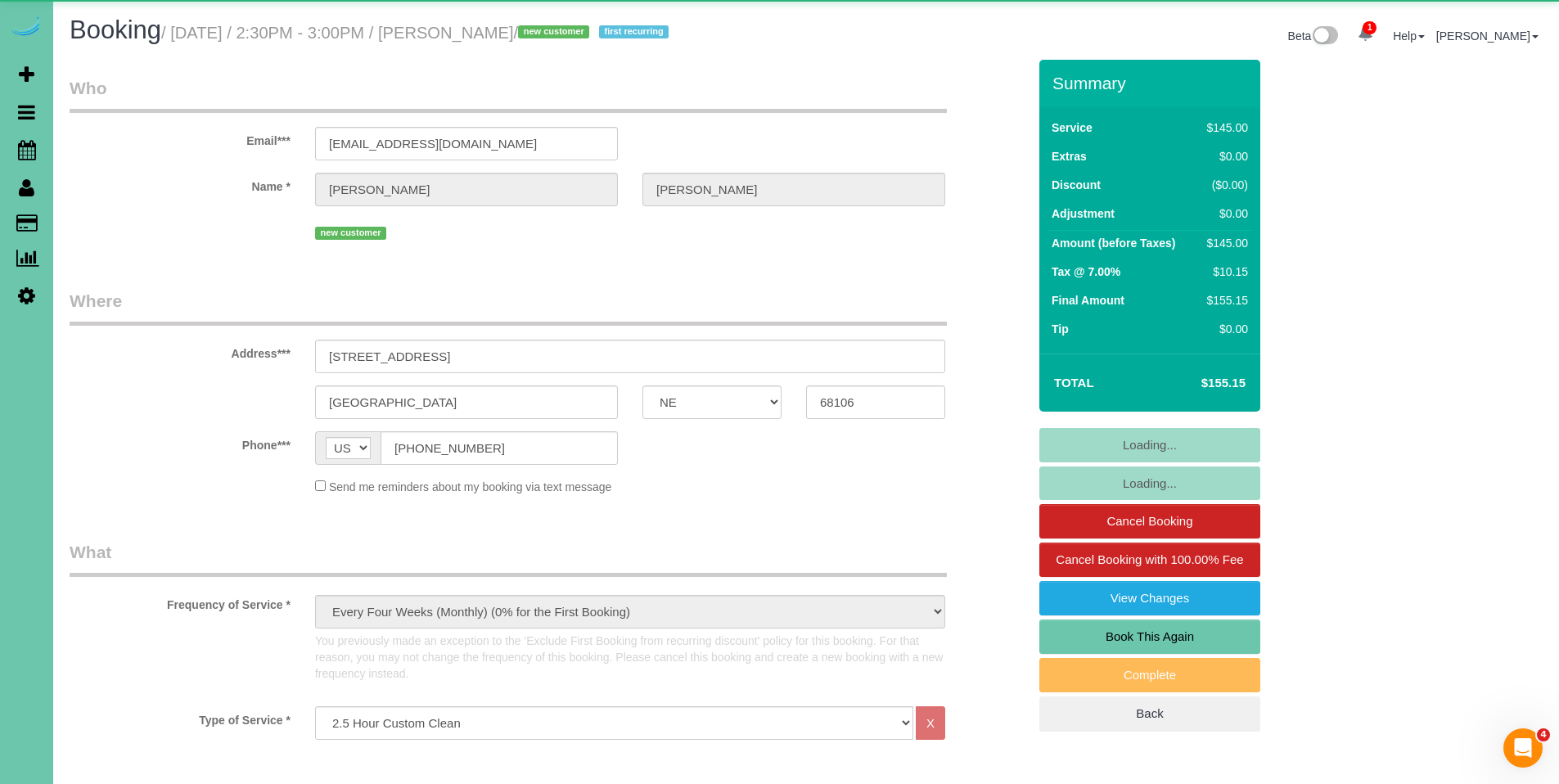
select select "object:919"
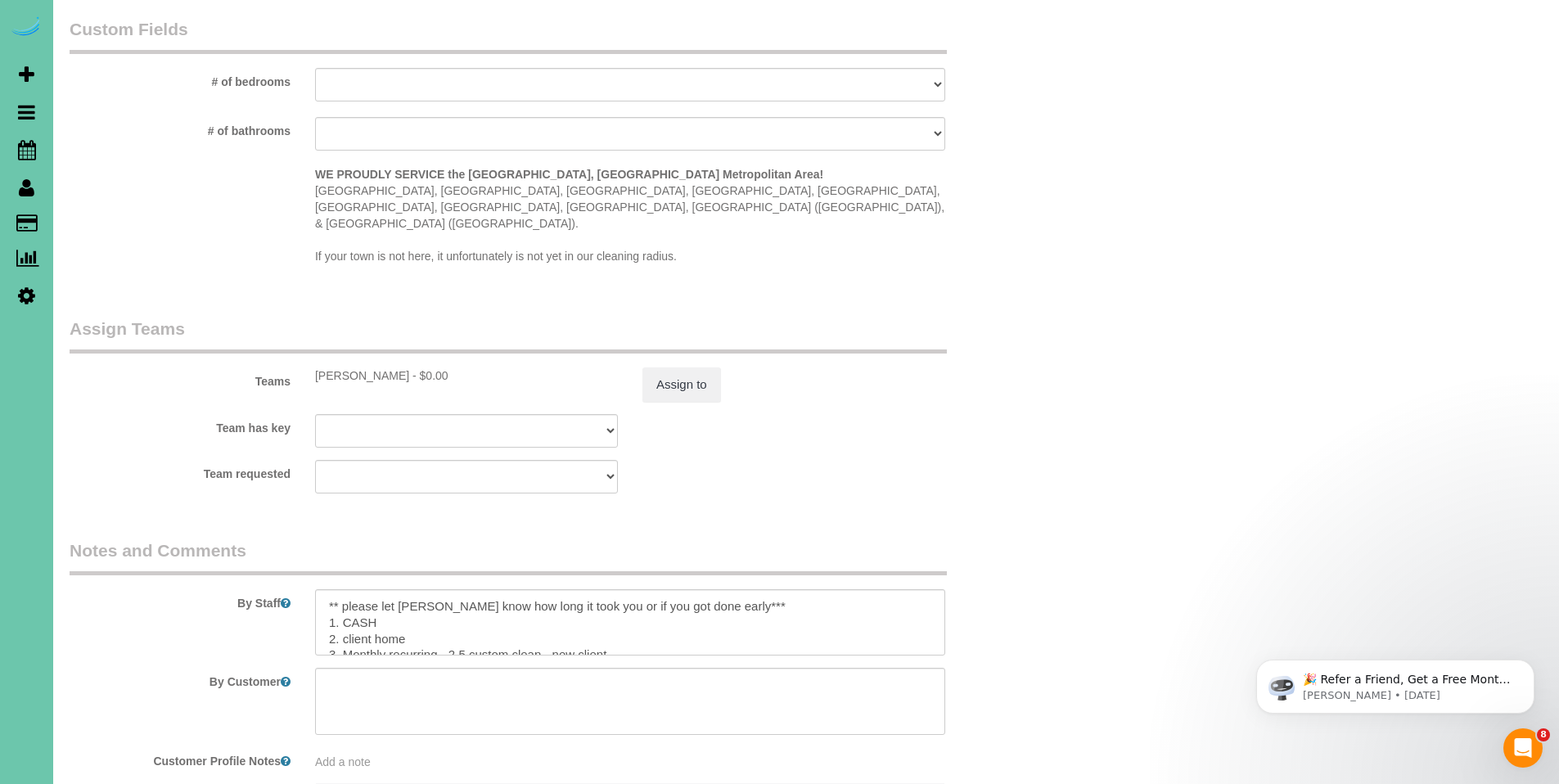
scroll to position [1699, 0]
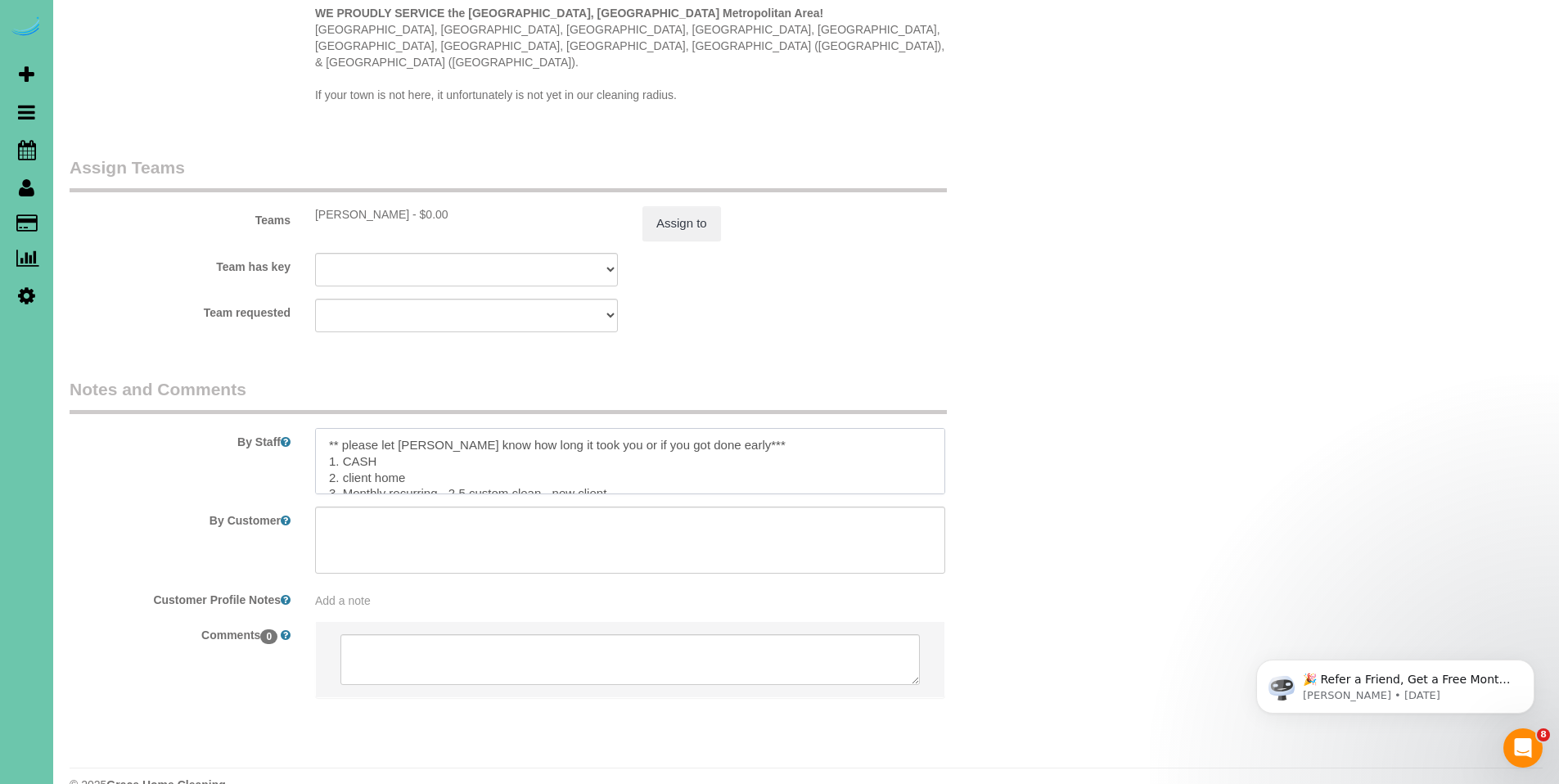
click at [392, 428] on textarea at bounding box center [630, 462] width 630 height 67
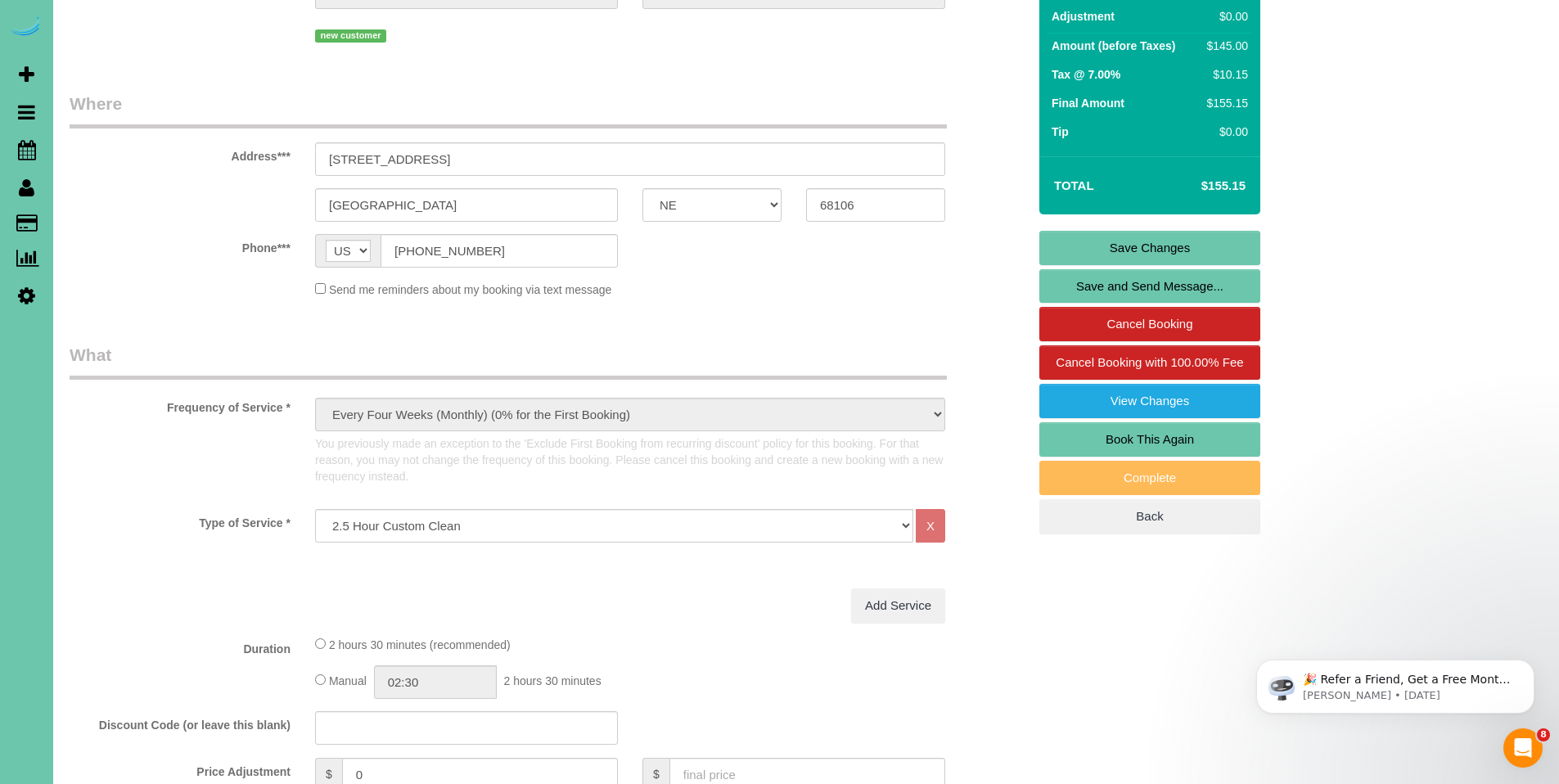
scroll to position [0, 0]
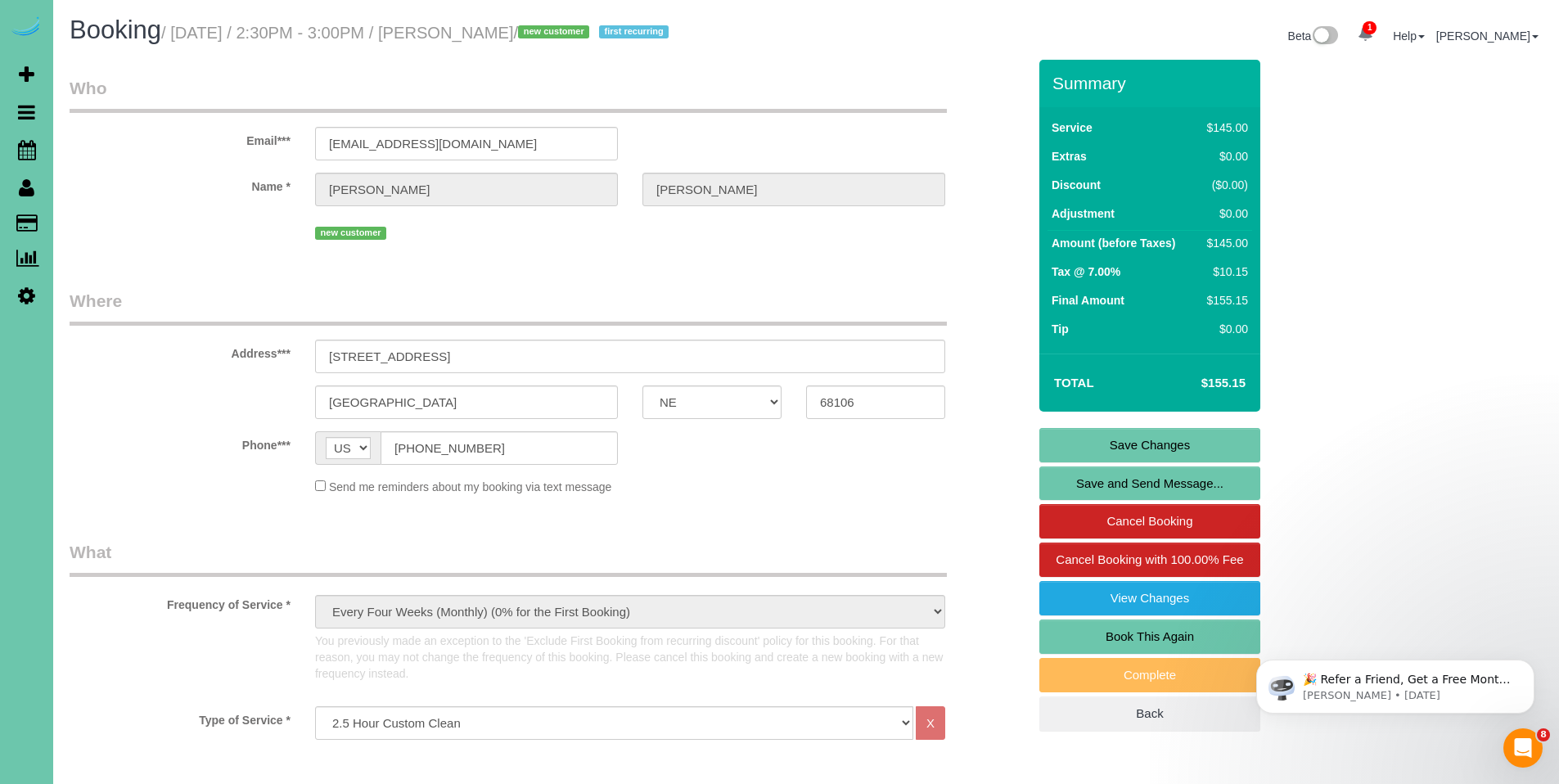
type textarea "** please let betty know how long it took you or if you got done early*** 1. Cr…"
click at [1189, 444] on link "Save Changes" at bounding box center [1150, 445] width 221 height 34
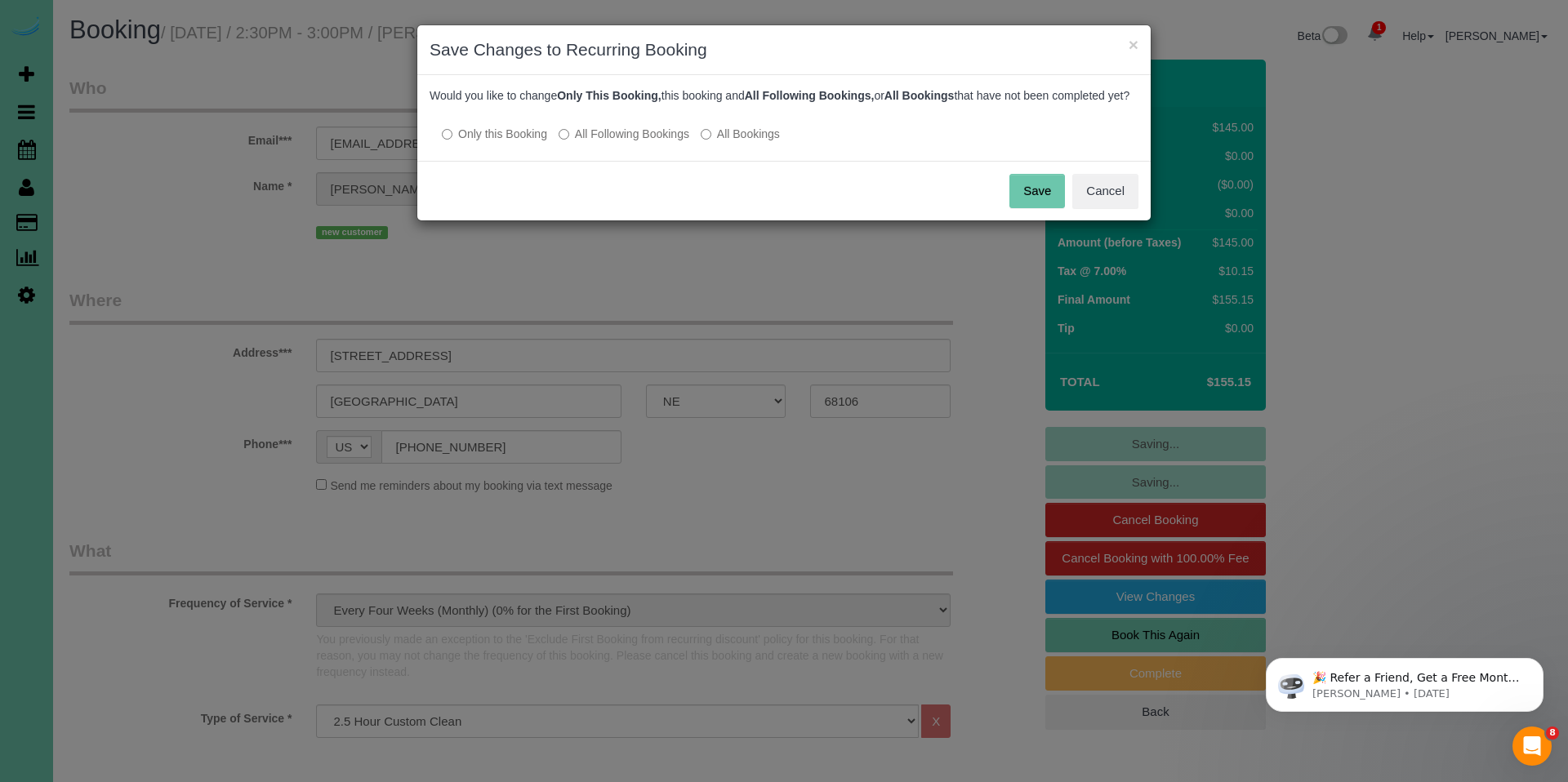
click at [1034, 200] on button "Save" at bounding box center [1037, 191] width 56 height 34
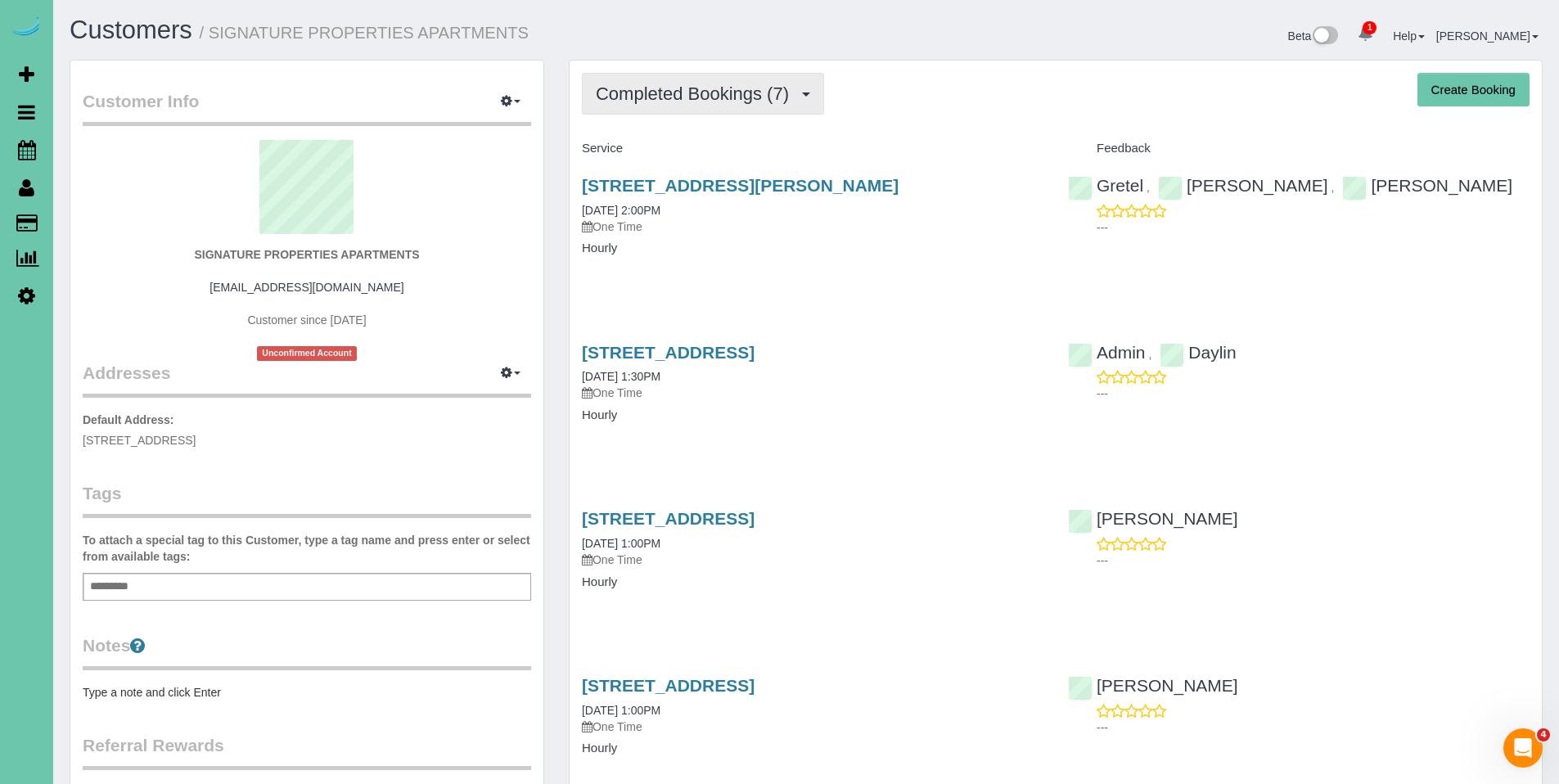
click at [729, 104] on button "Completed Bookings (7)" at bounding box center [703, 93] width 242 height 42
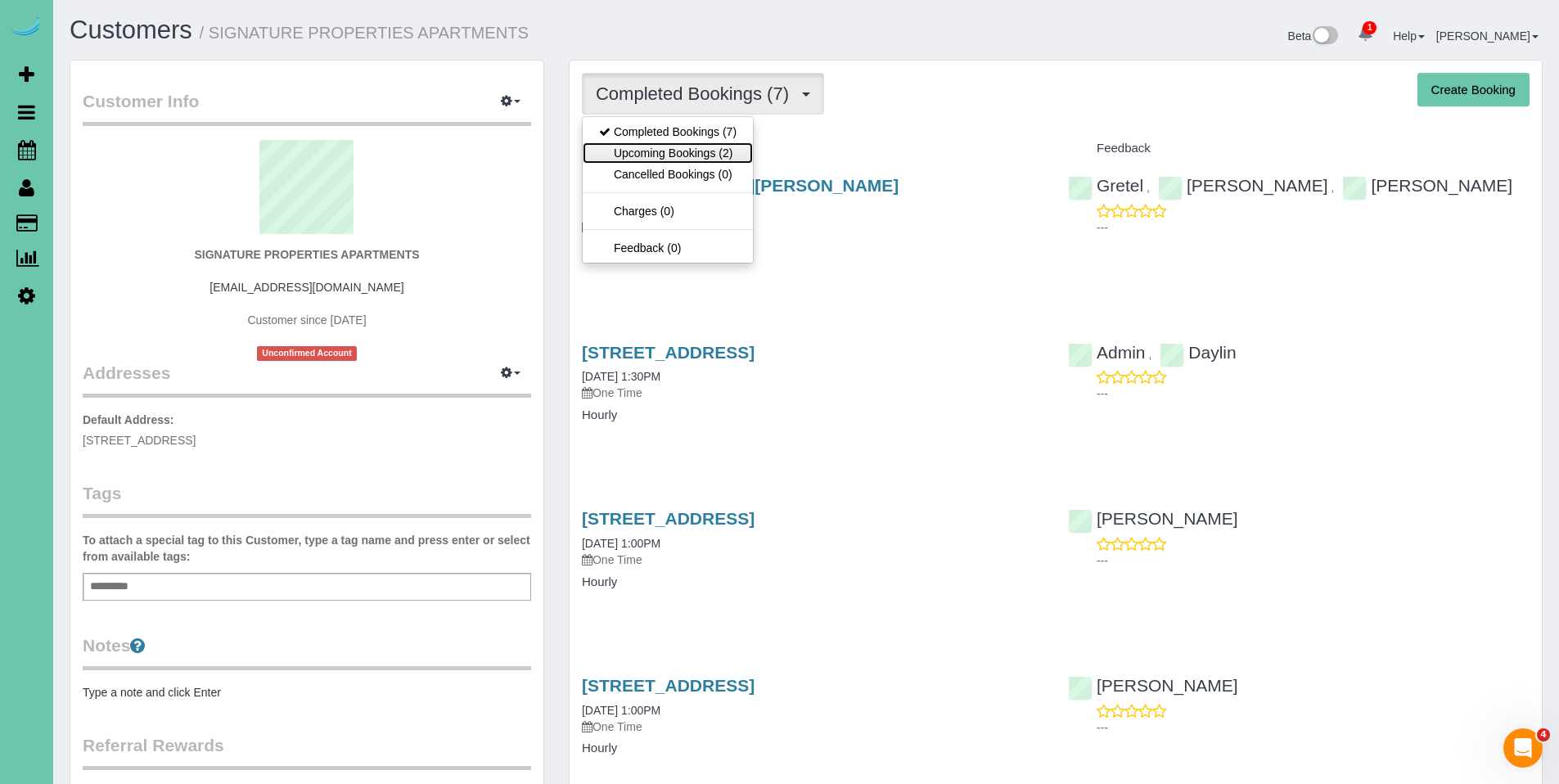
click at [712, 160] on link "Upcoming Bookings (2)" at bounding box center [668, 153] width 170 height 21
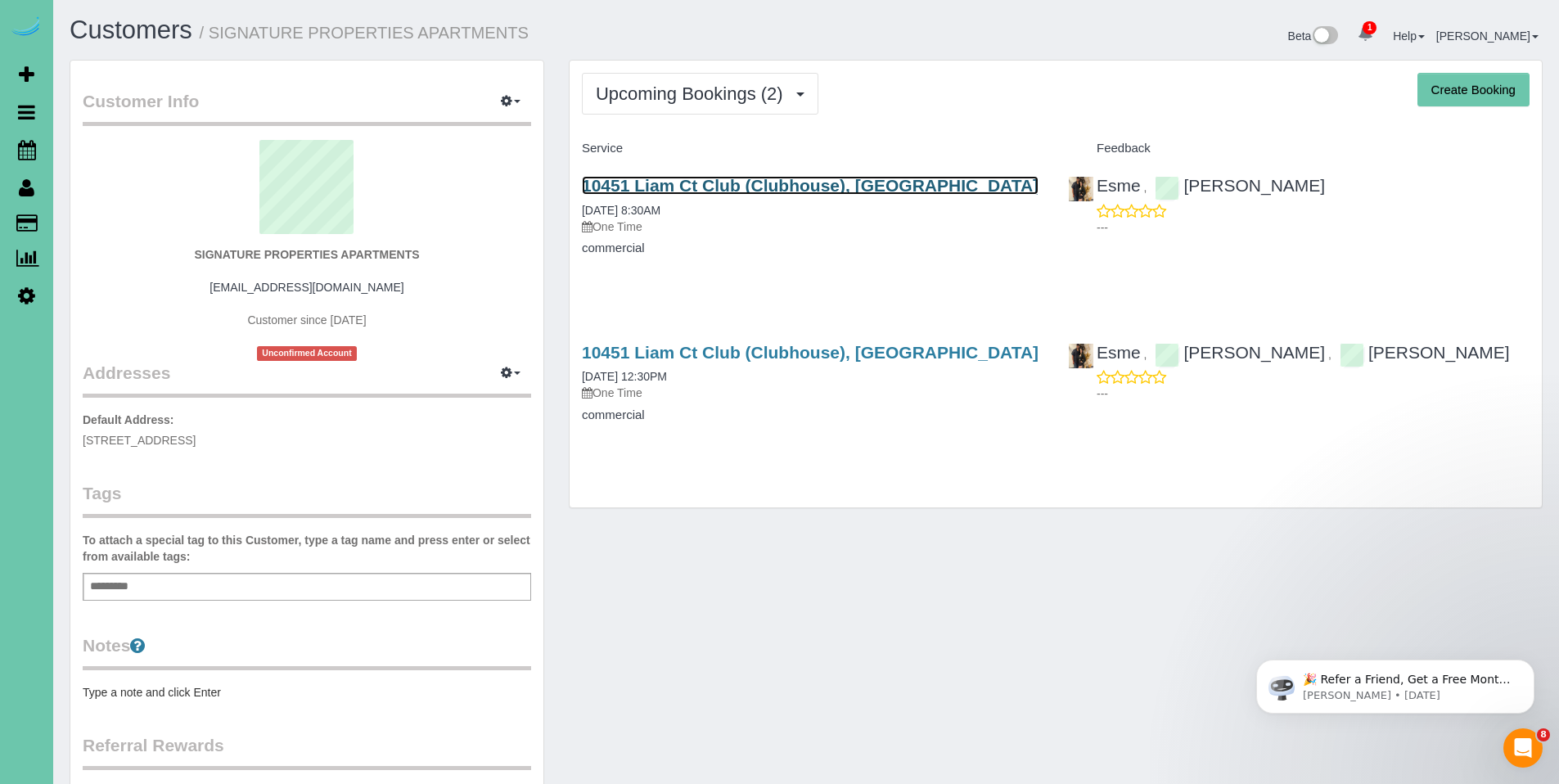
click at [723, 186] on link "10451 Liam Ct Club (Clubhouse), Omaha, NE 68122" at bounding box center [810, 185] width 457 height 19
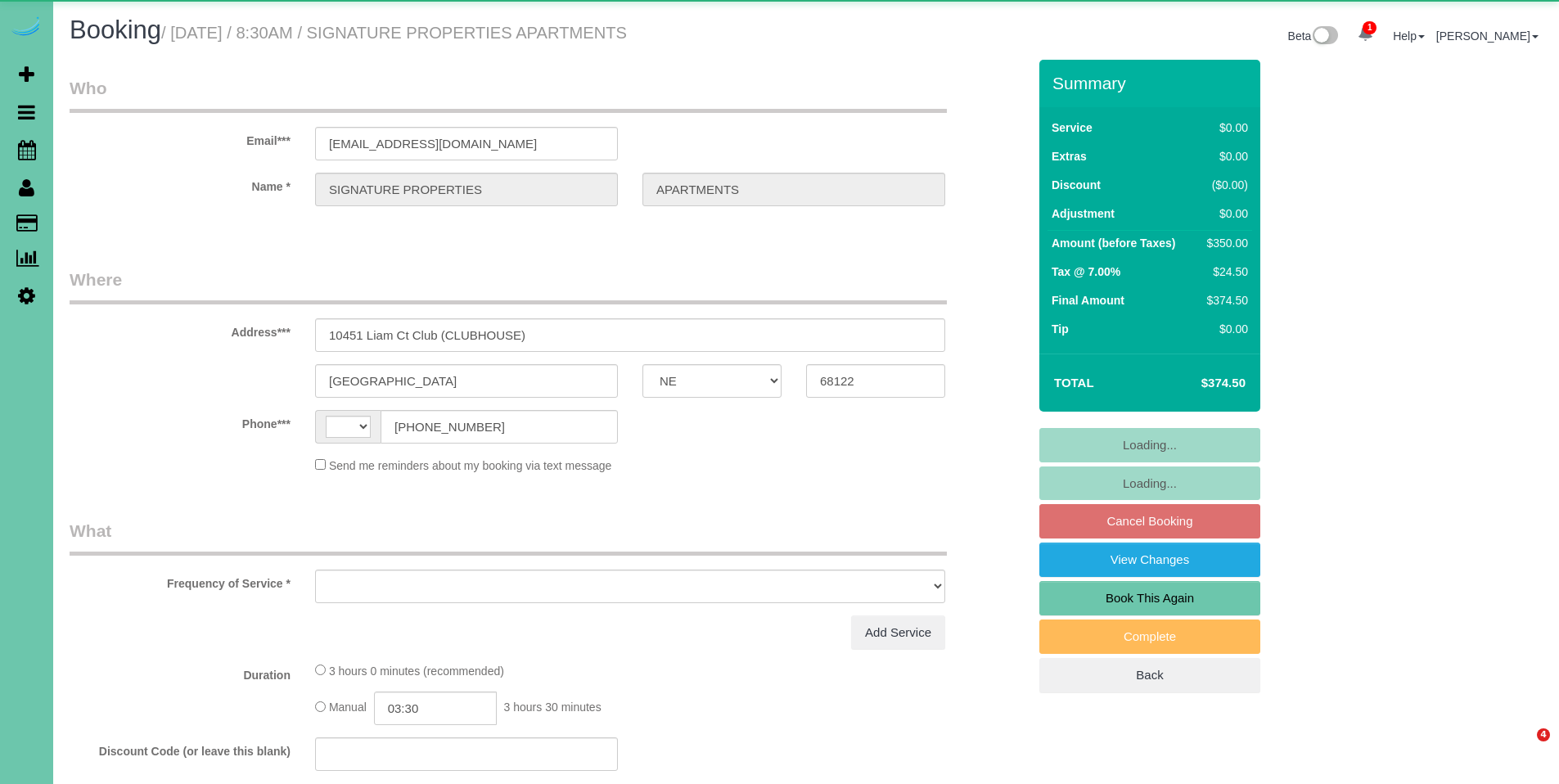
select select "NE"
select select "string:[GEOGRAPHIC_DATA]"
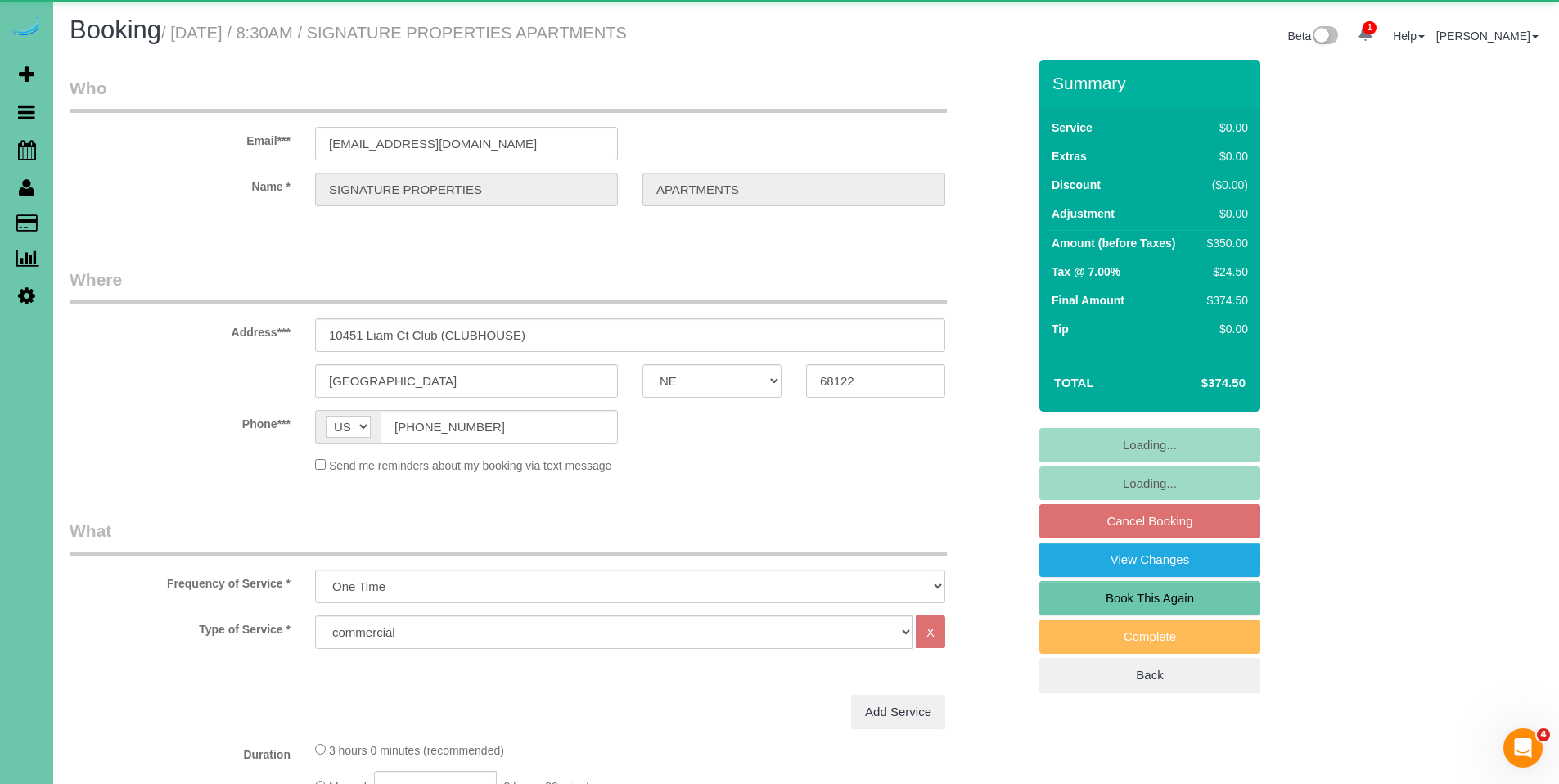
select select "object:888"
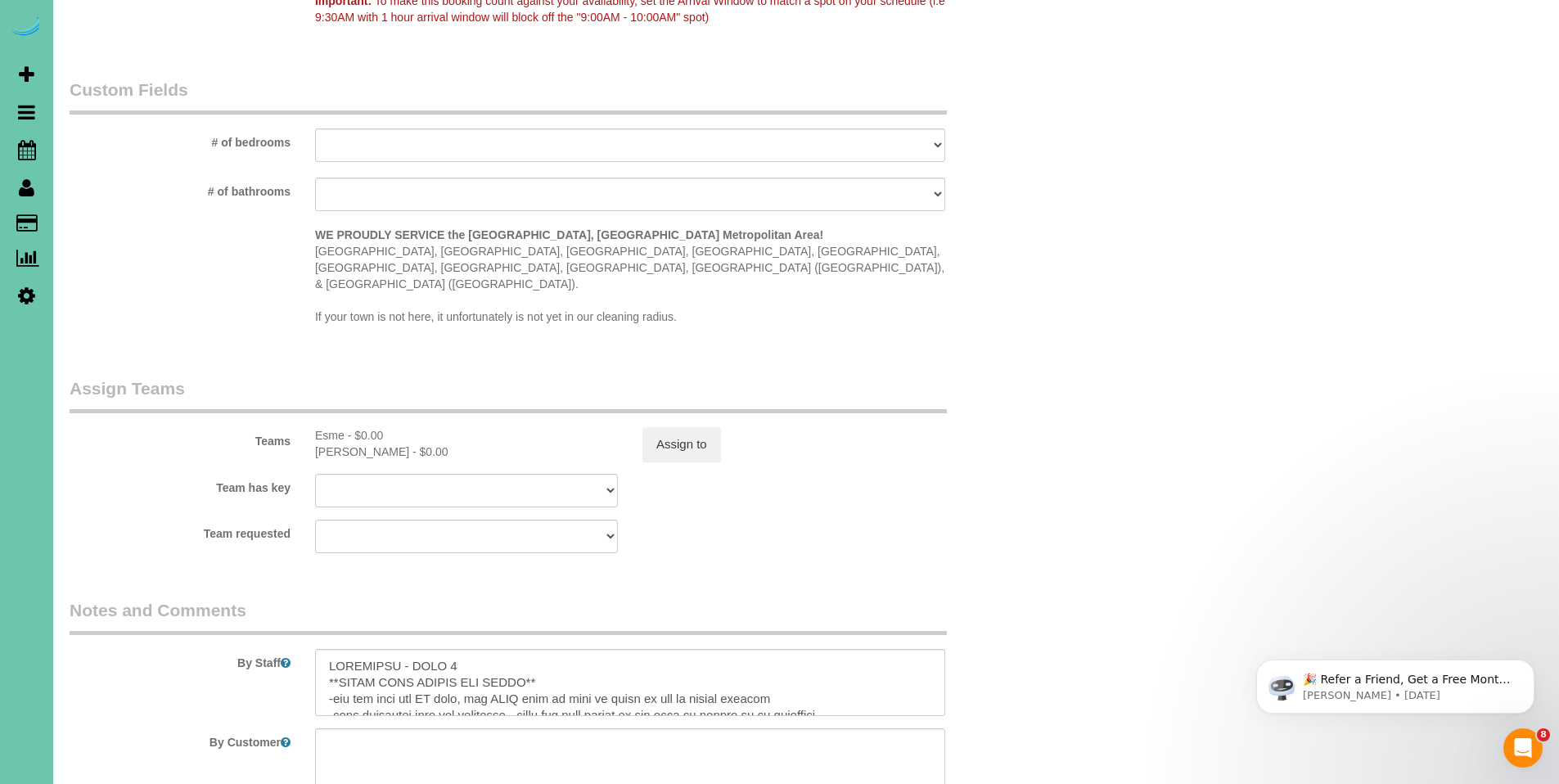
scroll to position [1362, 0]
click at [800, 645] on textarea at bounding box center [630, 678] width 630 height 67
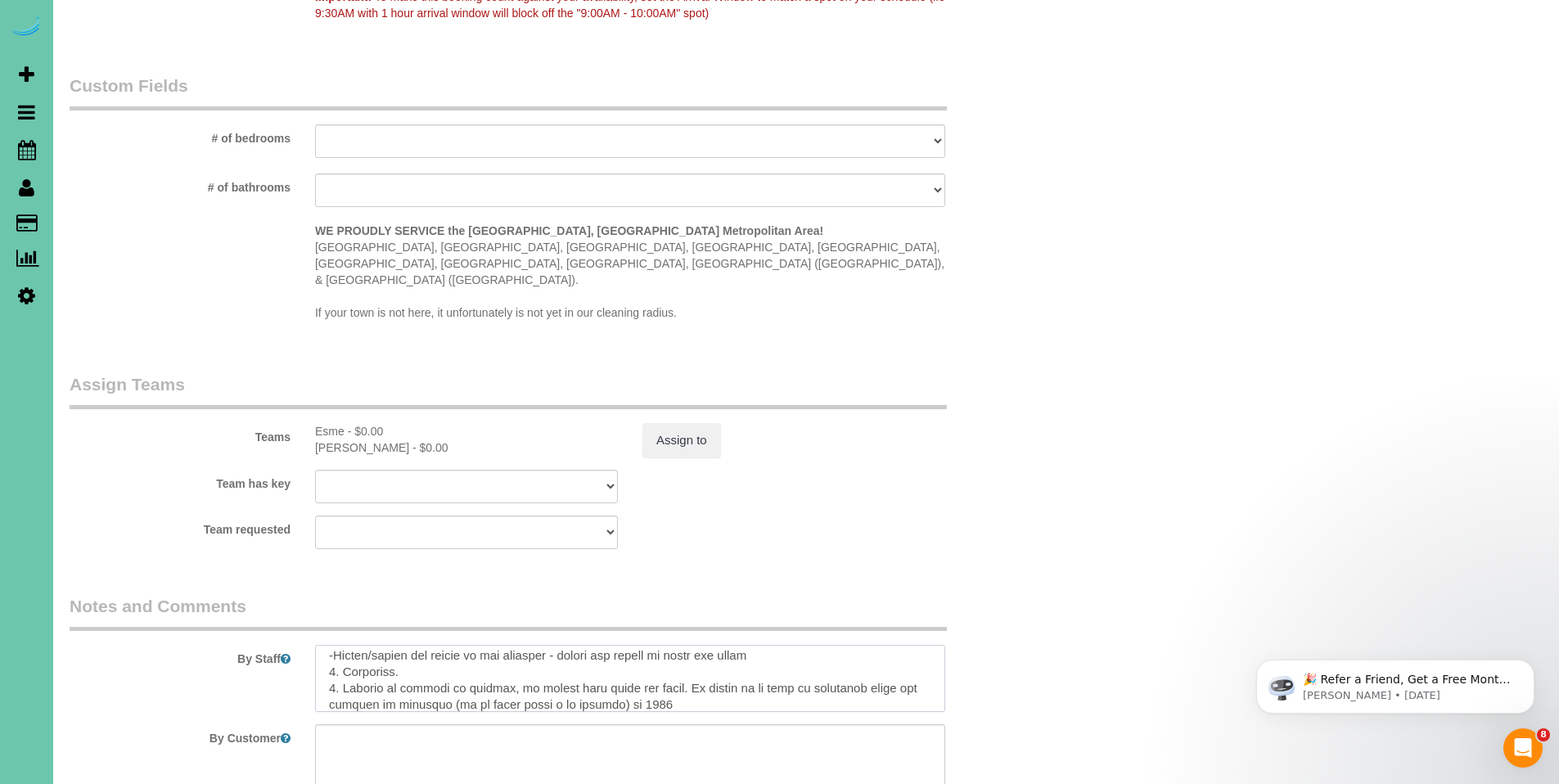
scroll to position [383, 0]
